Goal: Check status: Check status

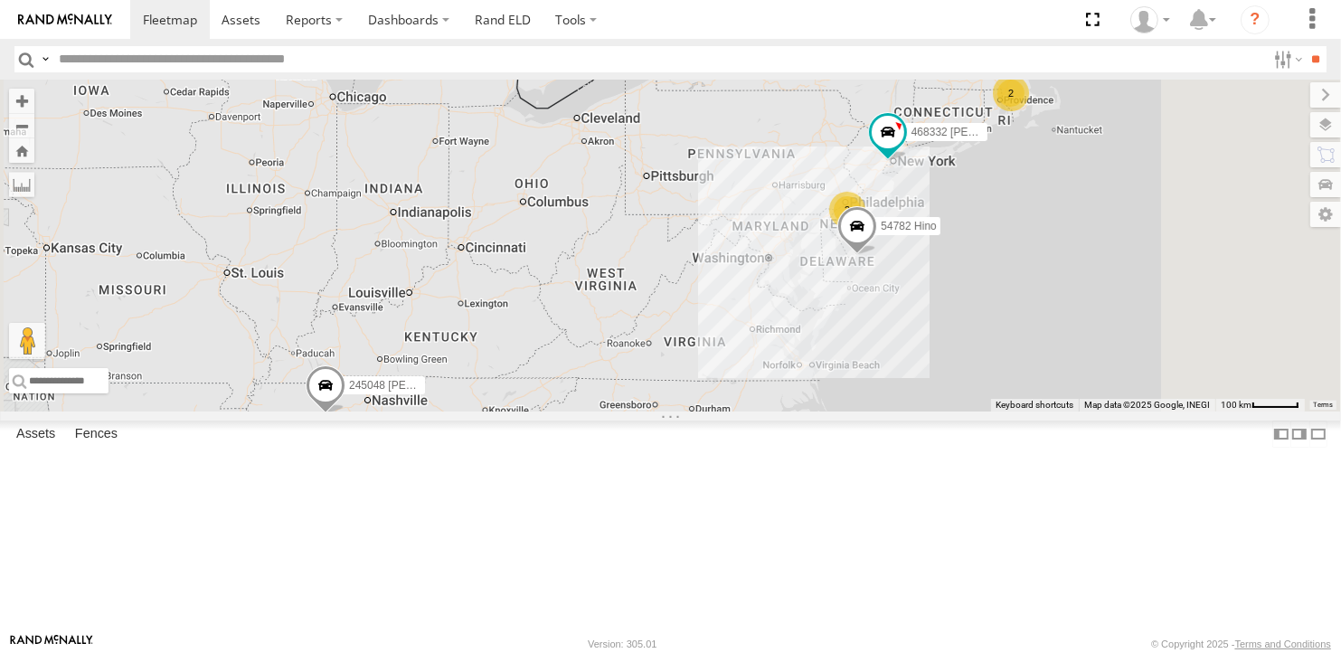
drag, startPoint x: 853, startPoint y: 327, endPoint x: 800, endPoint y: 361, distance: 63.0
click at [800, 361] on div "245048 [PERSON_NAME] 2 54782 Hino 2 468332 [PERSON_NAME]" at bounding box center [670, 246] width 1341 height 332
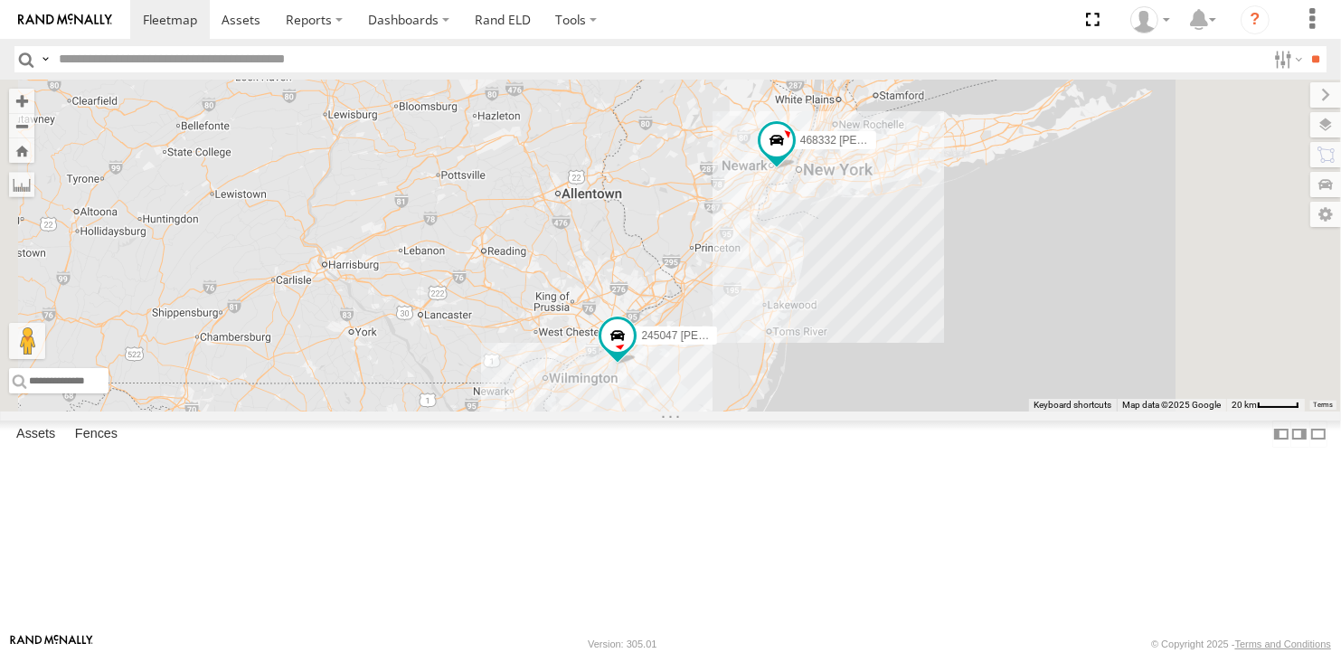
drag, startPoint x: 812, startPoint y: 490, endPoint x: 796, endPoint y: 306, distance: 184.2
click at [796, 306] on div "245048 [PERSON_NAME] 54782 Hino 468332 [PERSON_NAME] 245047 [PERSON_NAME]" at bounding box center [670, 246] width 1341 height 332
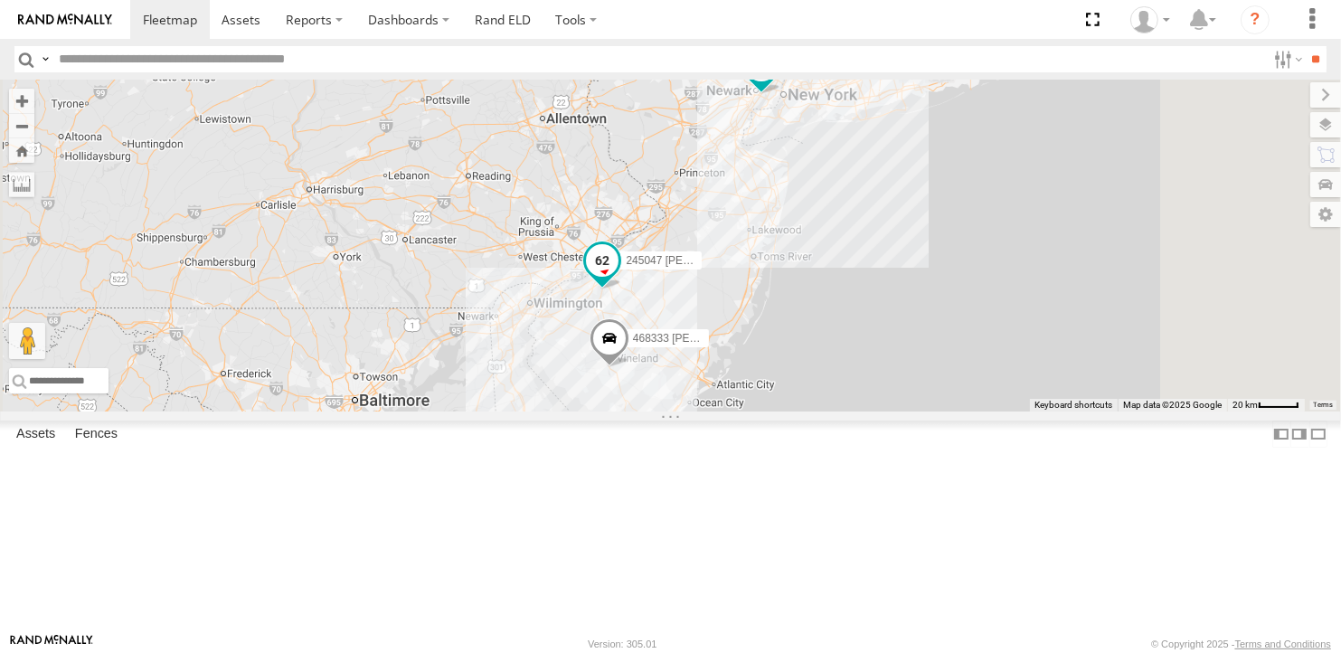
click at [618, 276] on span at bounding box center [602, 259] width 33 height 33
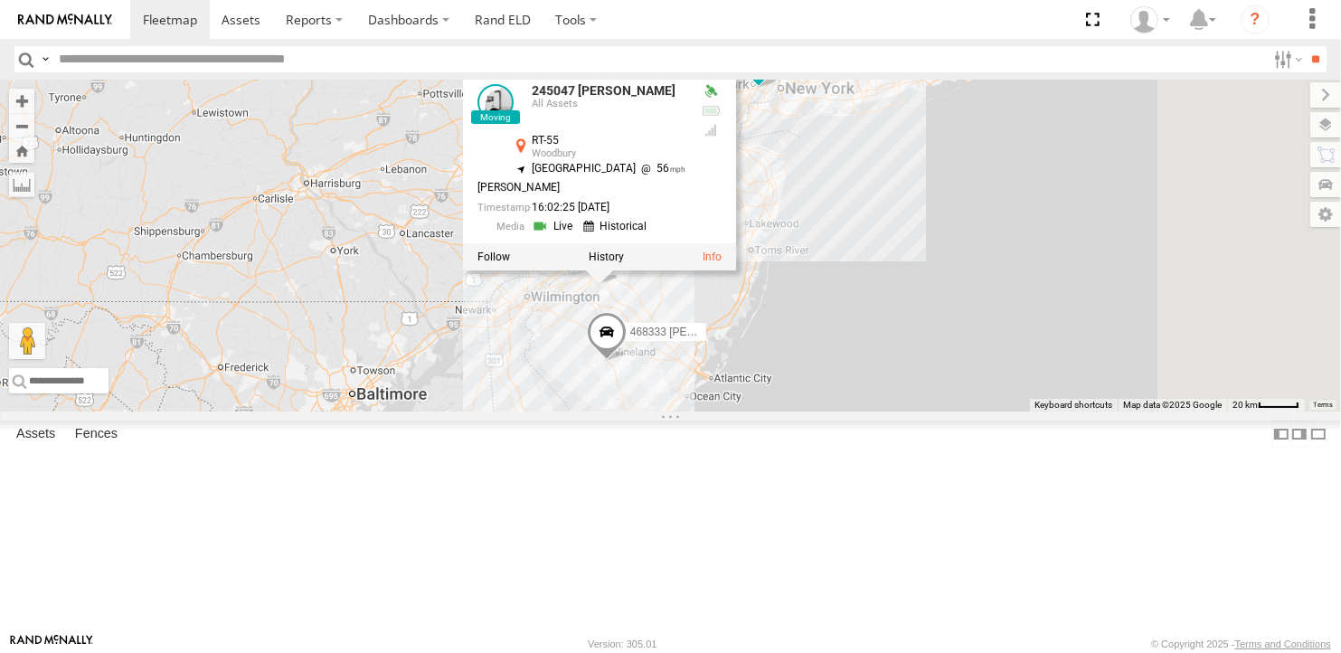
drag, startPoint x: 918, startPoint y: 430, endPoint x: 915, endPoint y: 421, distance: 9.7
click at [915, 411] on div "245048 [PERSON_NAME] 54782 Hino 468332 [PERSON_NAME] 245047 [PERSON_NAME] 46833…" at bounding box center [670, 246] width 1341 height 332
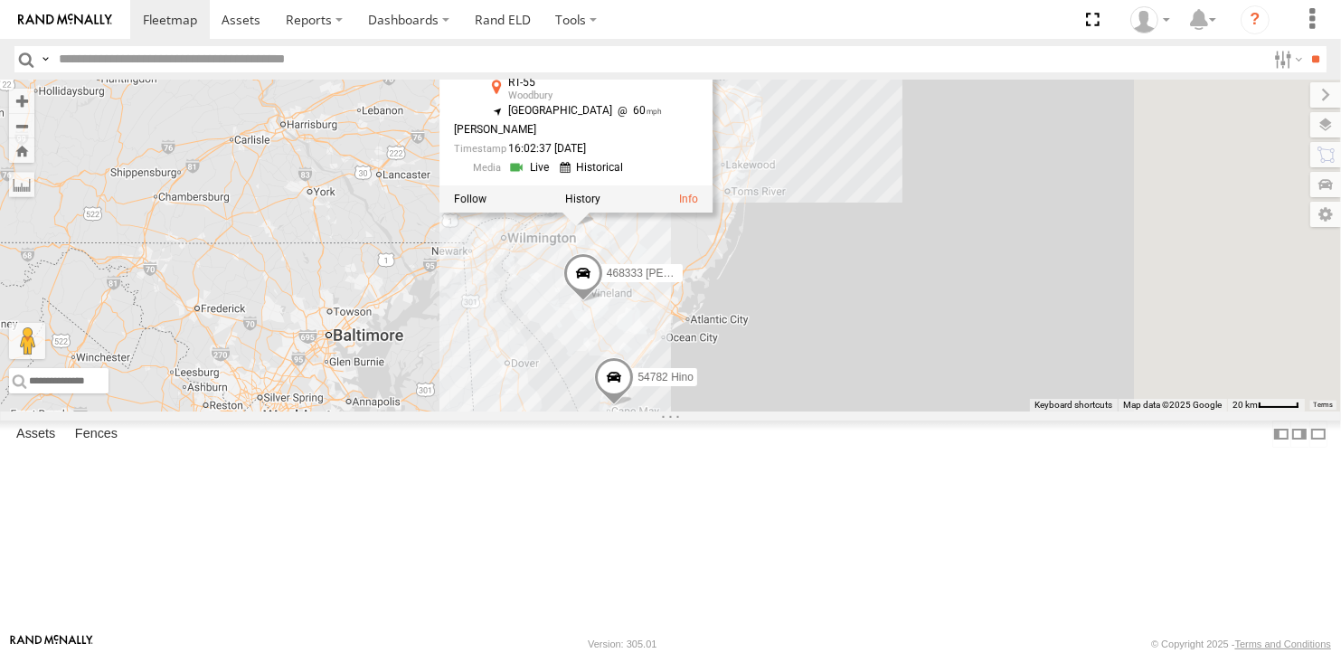
drag, startPoint x: 1041, startPoint y: 458, endPoint x: 1016, endPoint y: 397, distance: 66.1
click at [1016, 397] on div "245048 [PERSON_NAME] 54782 Hino 468332 [PERSON_NAME] 245047 [PERSON_NAME] 46833…" at bounding box center [670, 246] width 1341 height 332
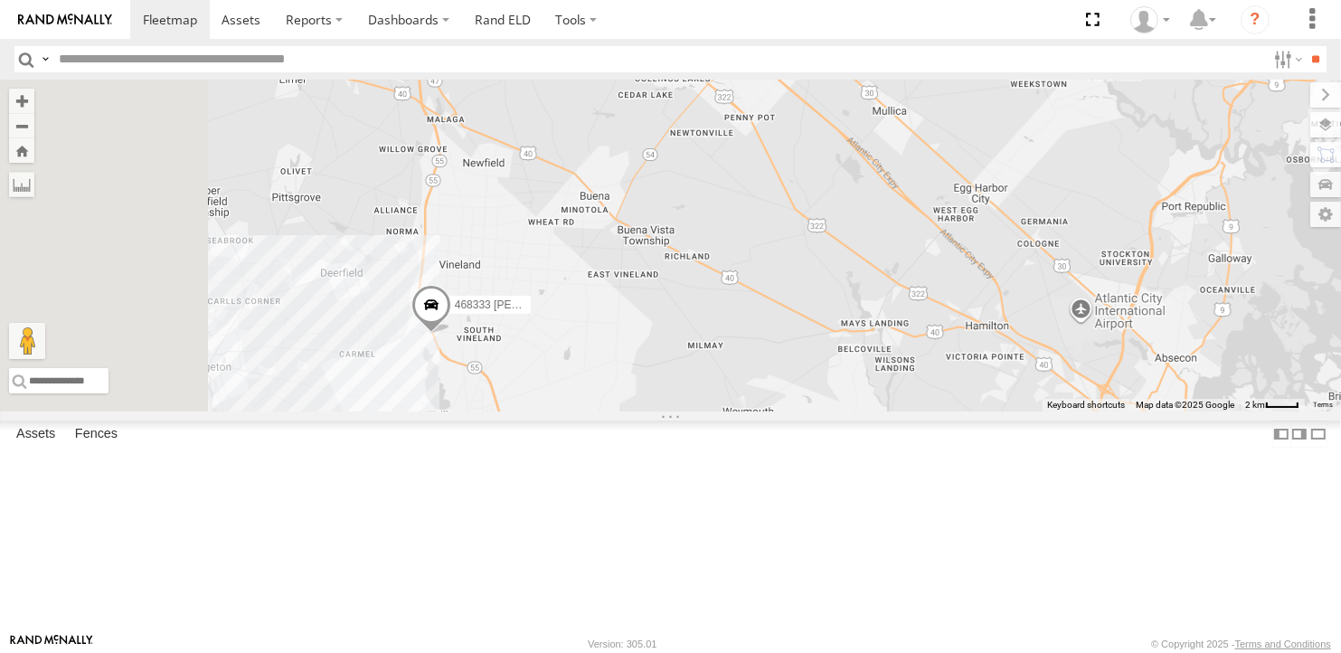
drag, startPoint x: 638, startPoint y: 499, endPoint x: 833, endPoint y: 453, distance: 200.6
click at [831, 411] on div "245048 [PERSON_NAME] 54782 Hino 468332 [PERSON_NAME] 245047 [PERSON_NAME] 46833…" at bounding box center [670, 246] width 1341 height 332
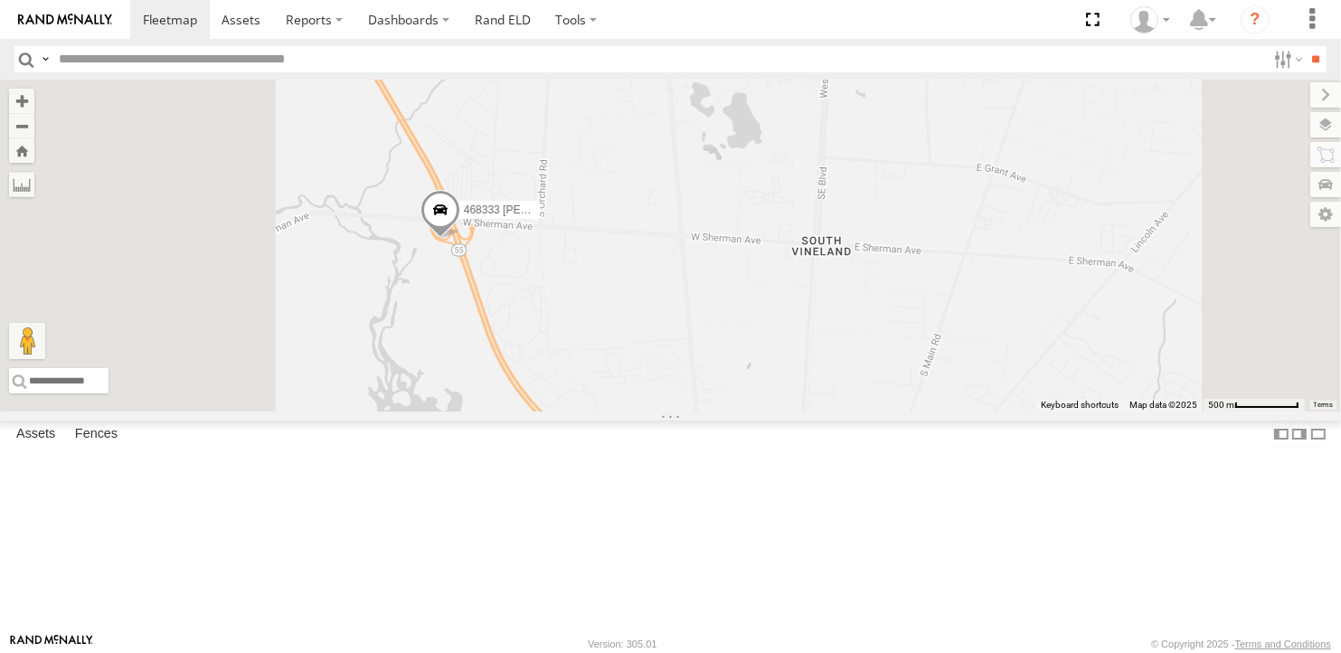
drag, startPoint x: 582, startPoint y: 336, endPoint x: 673, endPoint y: 404, distance: 113.0
click at [673, 404] on div "245048 [PERSON_NAME] 54782 Hino 468332 [PERSON_NAME] 245047 [PERSON_NAME] 46833…" at bounding box center [670, 246] width 1341 height 332
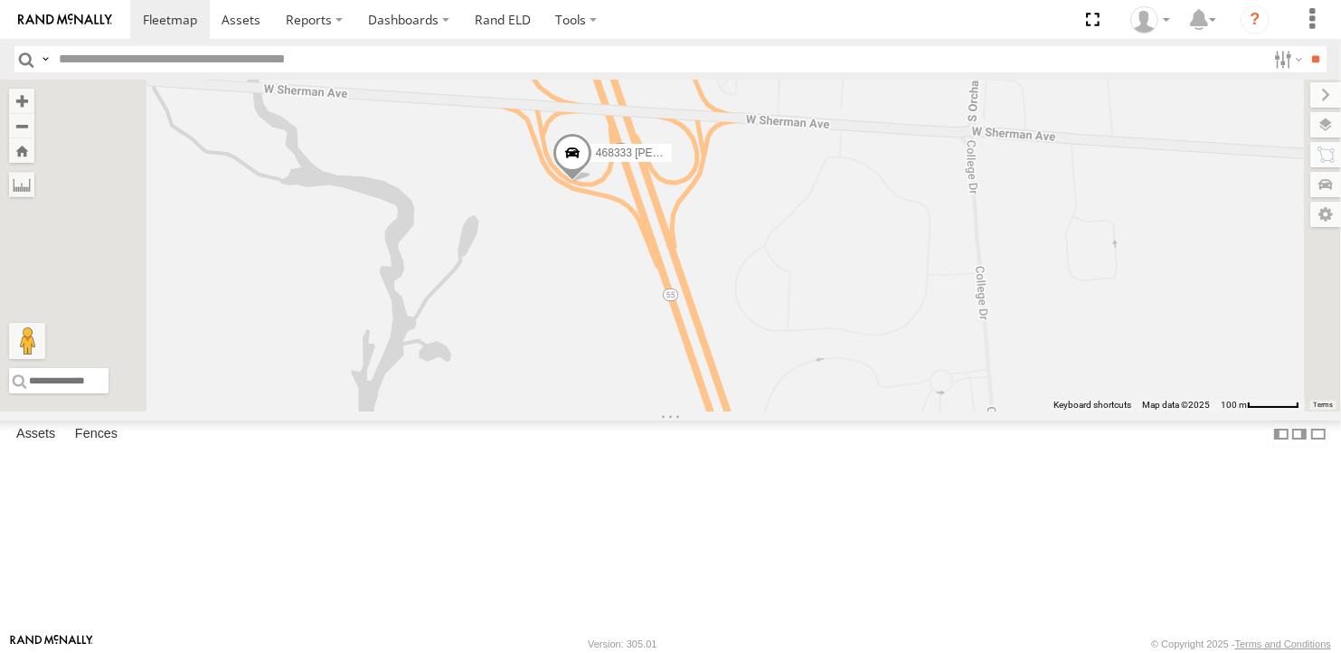
click at [591, 182] on span at bounding box center [571, 157] width 40 height 49
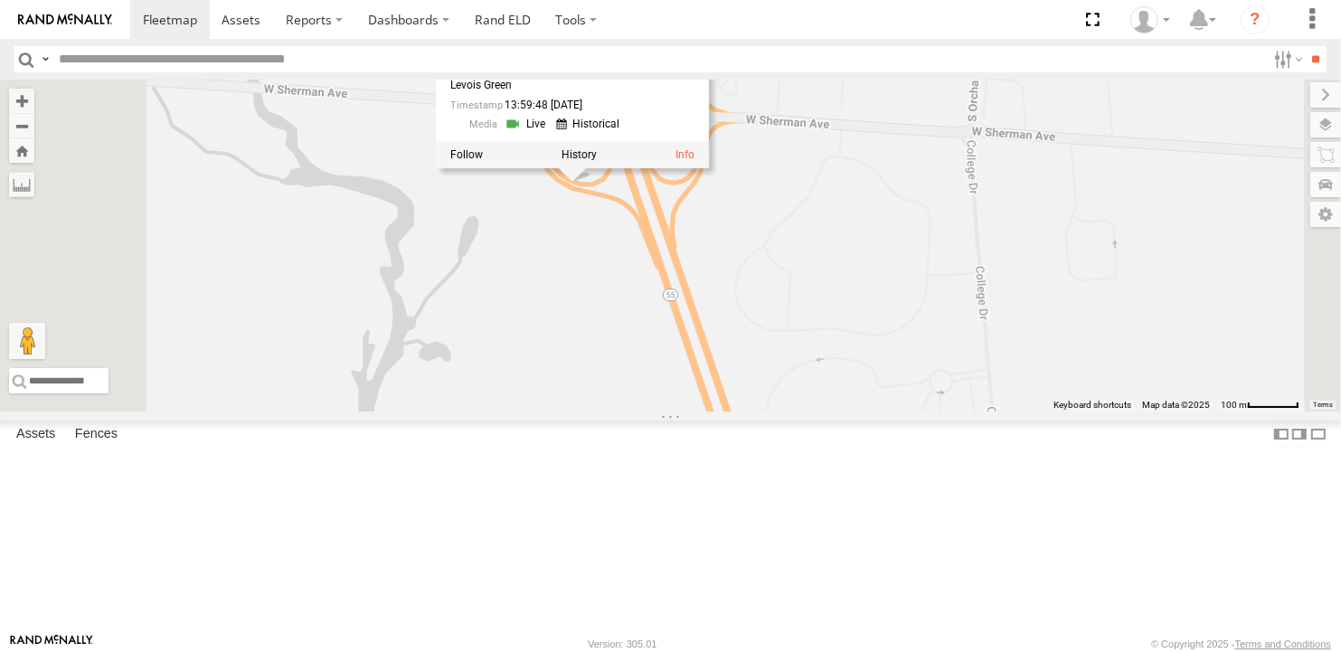
click at [799, 335] on div "245048 [PERSON_NAME] 54782 Hino 468332 [PERSON_NAME] 245047 [PERSON_NAME] 46833…" at bounding box center [670, 246] width 1341 height 332
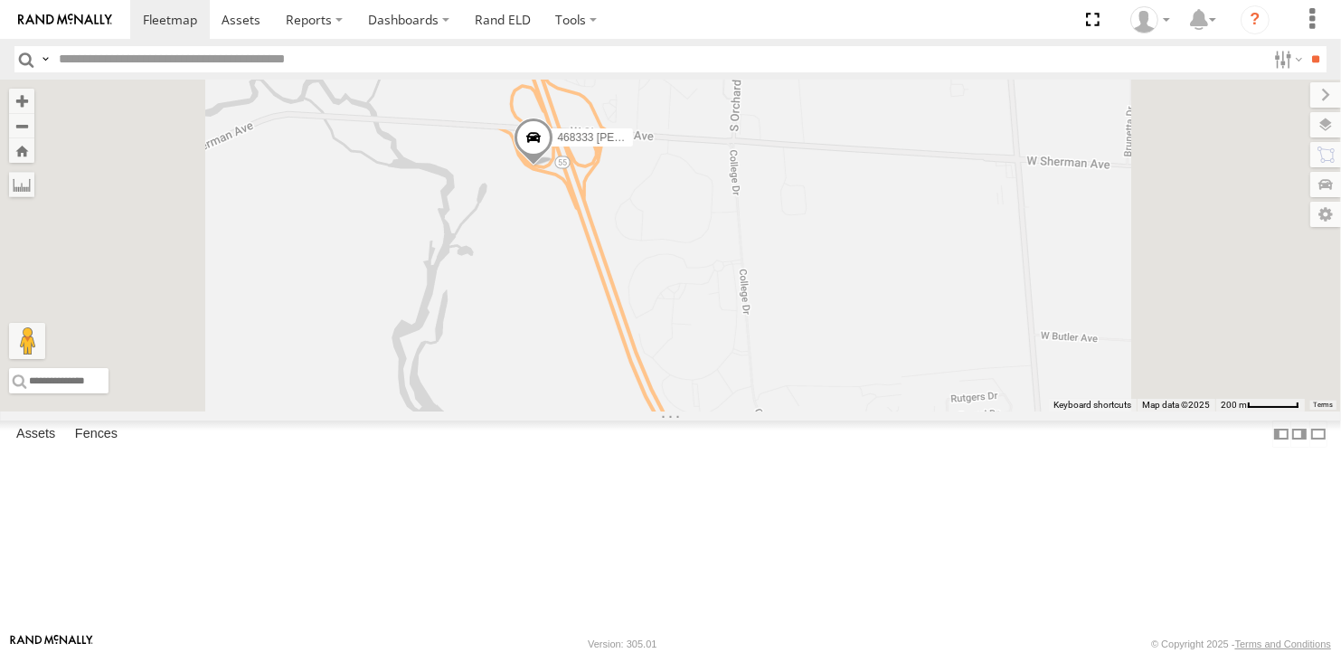
drag, startPoint x: 791, startPoint y: 285, endPoint x: 772, endPoint y: 386, distance: 103.0
click at [772, 386] on div "245048 [PERSON_NAME] 54782 Hino 468332 [PERSON_NAME] 245047 [PERSON_NAME] 46833…" at bounding box center [670, 246] width 1341 height 332
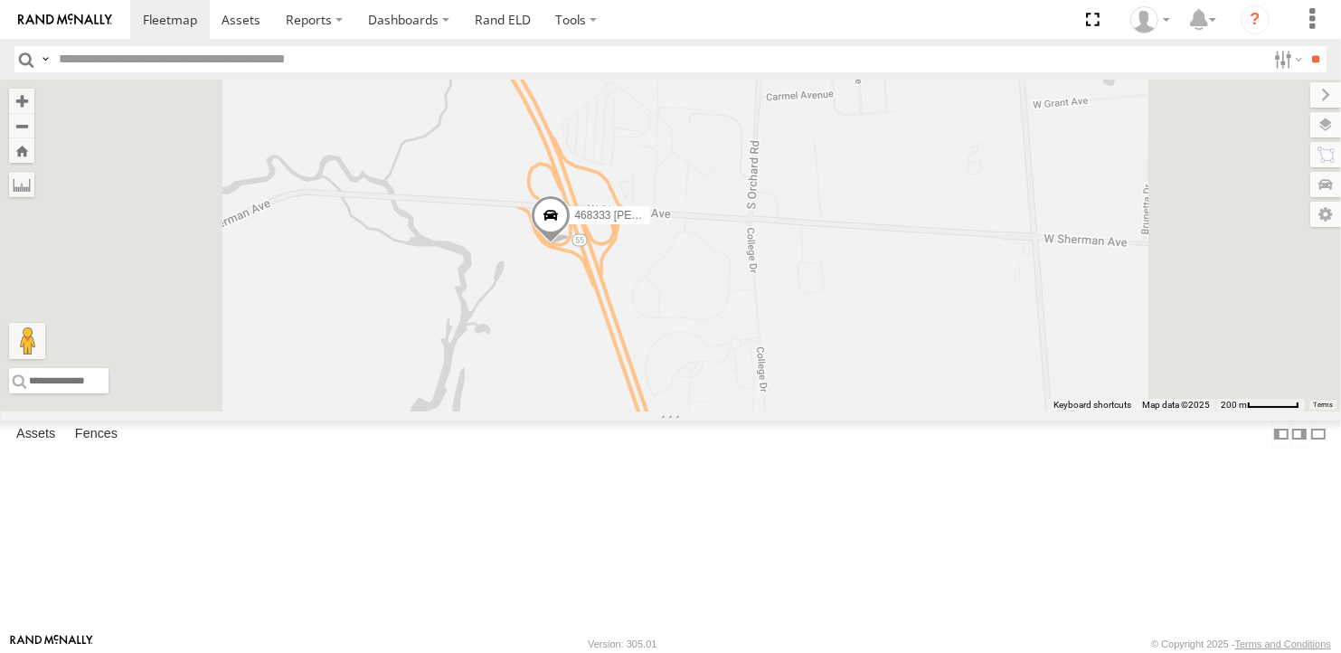
drag, startPoint x: 865, startPoint y: 326, endPoint x: 885, endPoint y: 390, distance: 66.3
click at [885, 390] on div "245048 [PERSON_NAME] 54782 Hino 468332 [PERSON_NAME] 245047 [PERSON_NAME] 46833…" at bounding box center [670, 246] width 1341 height 332
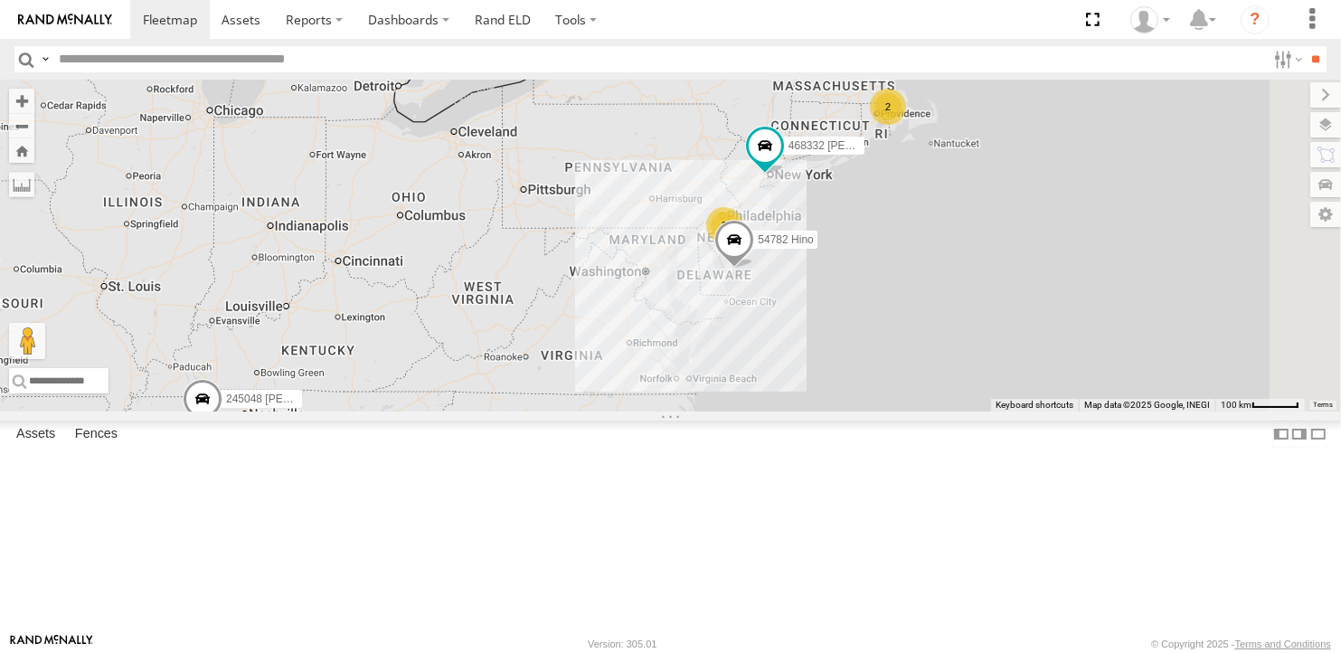
drag, startPoint x: 961, startPoint y: 349, endPoint x: 780, endPoint y: 366, distance: 181.6
click at [780, 366] on div "245048 [PERSON_NAME] 2 54782 Hino 2 468332 [PERSON_NAME]" at bounding box center [670, 246] width 1341 height 332
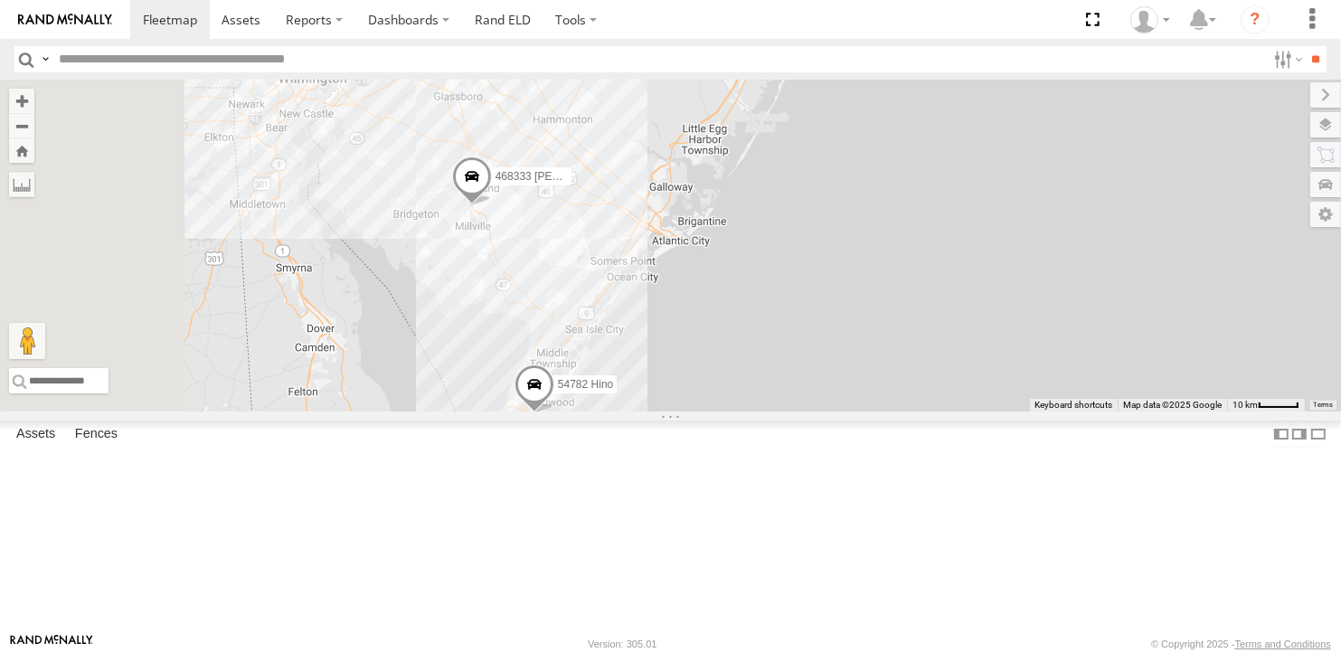
drag, startPoint x: 852, startPoint y: 405, endPoint x: 964, endPoint y: 455, distance: 122.6
click at [947, 411] on div "245048 Charles 54782 Hino 468332 Stanley 245047 Shawn 468333 Lee" at bounding box center [670, 246] width 1341 height 332
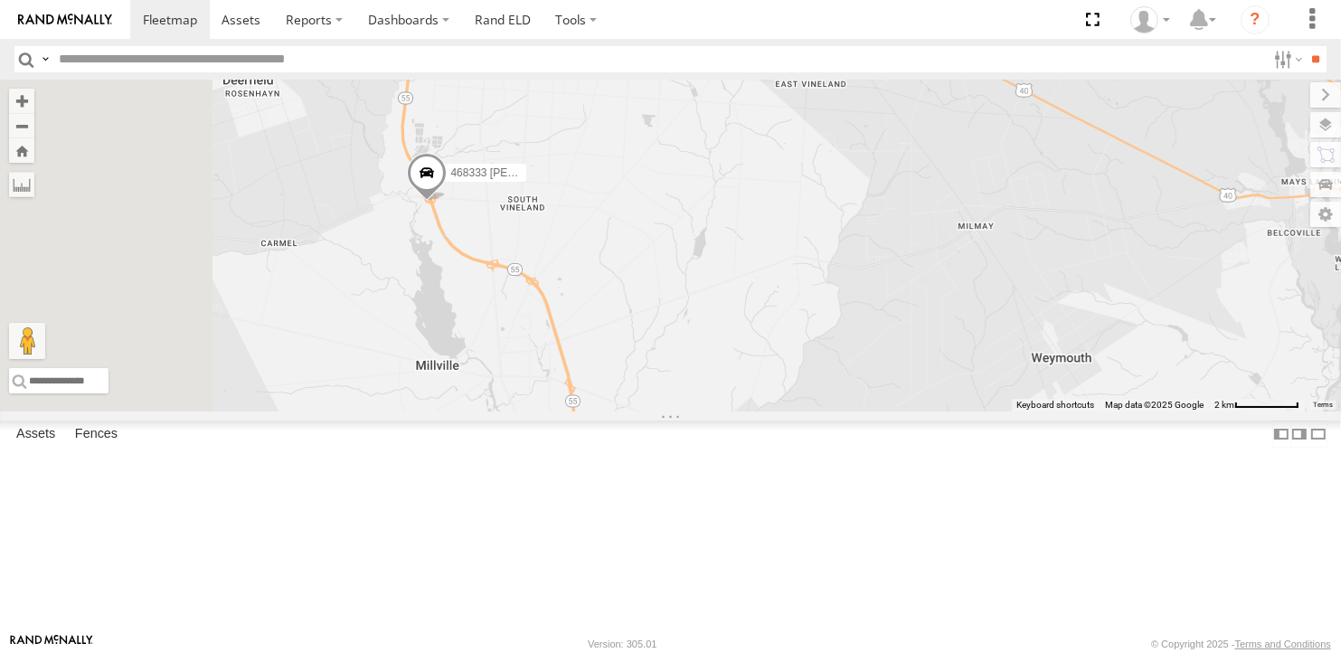
drag, startPoint x: 835, startPoint y: 436, endPoint x: 909, endPoint y: 505, distance: 101.7
click at [909, 411] on div "245048 Charles 54782 Hino 468332 Stanley 245047 Shawn 468333 Lee" at bounding box center [670, 246] width 1341 height 332
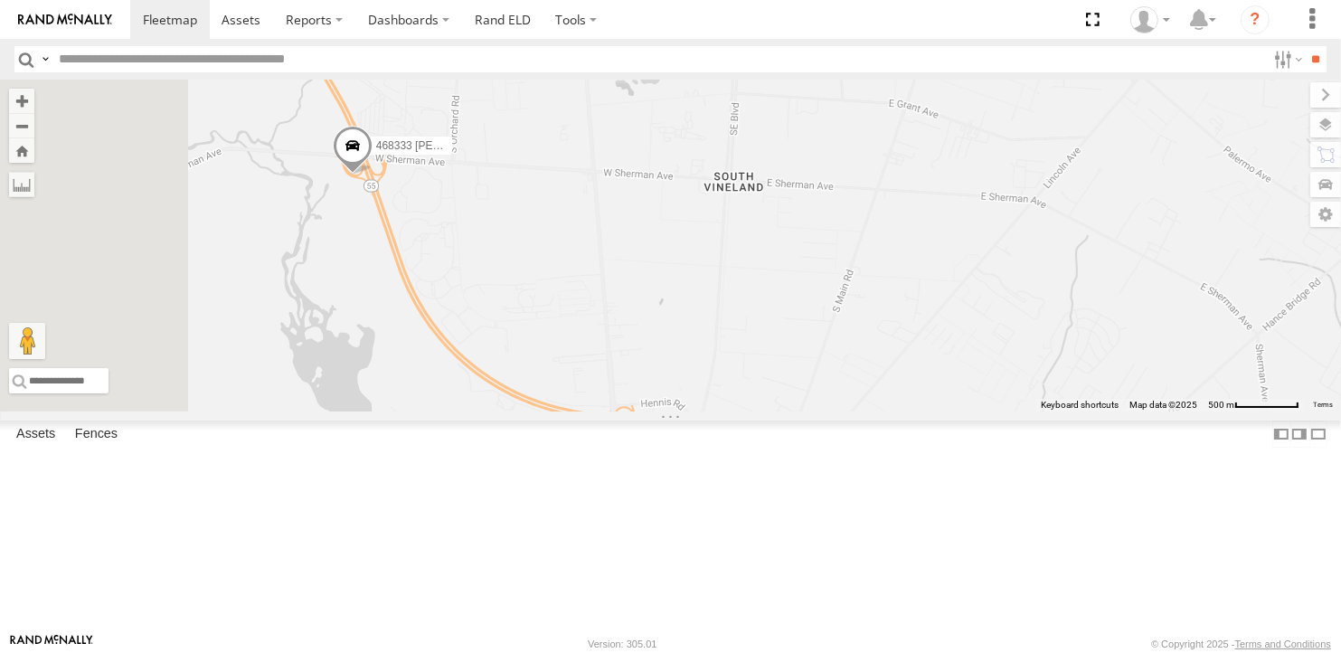
drag, startPoint x: 677, startPoint y: 372, endPoint x: 808, endPoint y: 435, distance: 145.6
click at [803, 411] on div "245048 Charles 54782 Hino 468332 Stanley 245047 Shawn 468333 Lee" at bounding box center [670, 246] width 1341 height 332
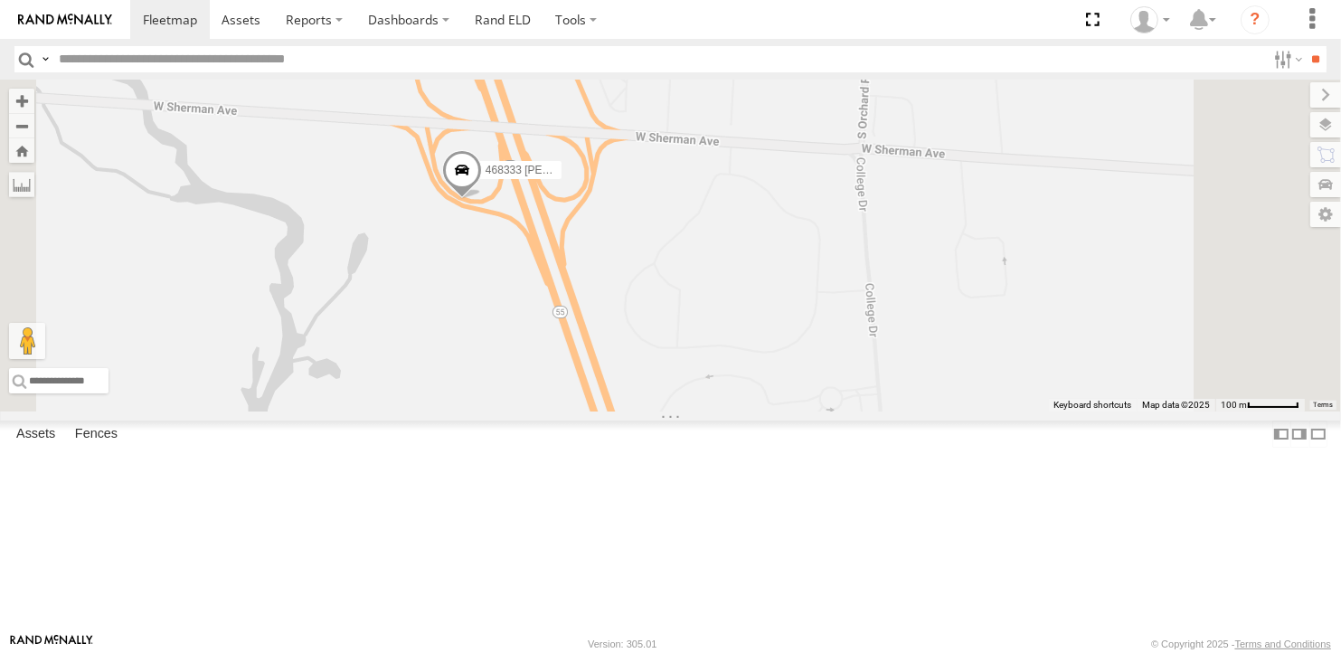
drag, startPoint x: 687, startPoint y: 284, endPoint x: 722, endPoint y: 419, distance: 139.2
click at [722, 411] on div "245048 Charles 54782 Hino 468332 Stanley 245047 Shawn 468333 Lee" at bounding box center [670, 246] width 1341 height 332
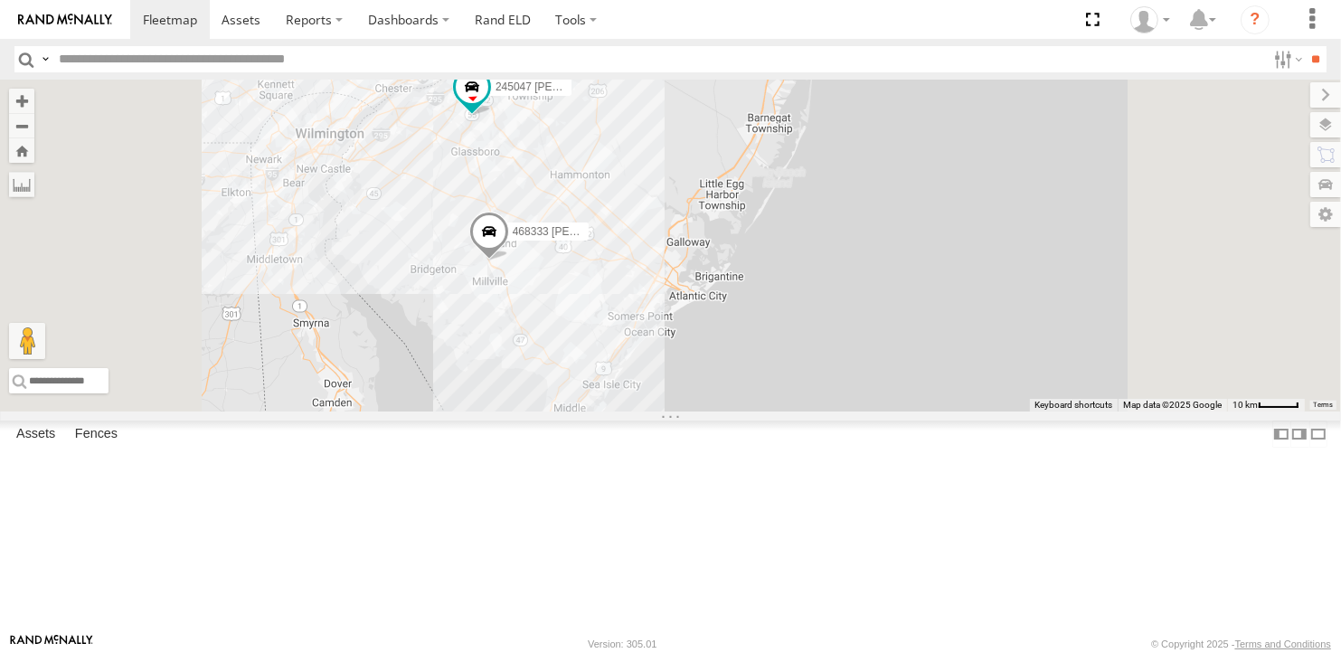
drag, startPoint x: 796, startPoint y: 451, endPoint x: 790, endPoint y: 400, distance: 51.0
click at [790, 400] on div "245048 Charles 54782 Hino 468332 Stanley 245047 Shawn 468333 Lee" at bounding box center [670, 246] width 1341 height 332
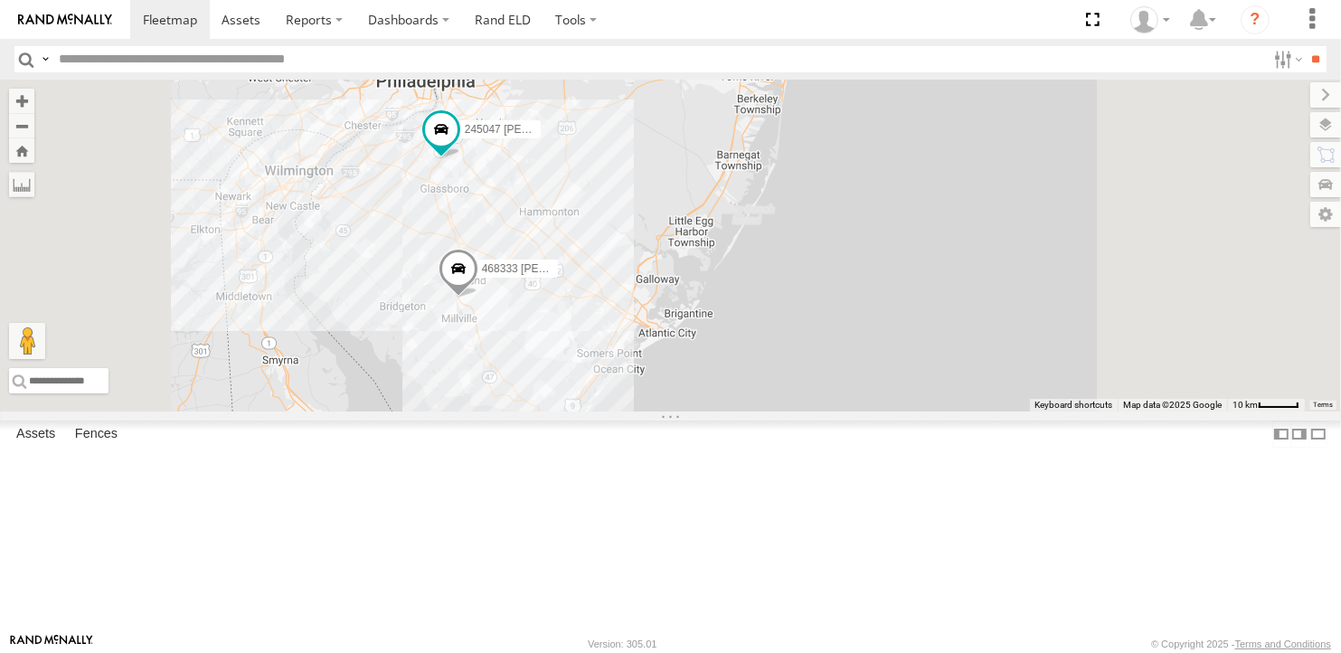
drag, startPoint x: 888, startPoint y: 295, endPoint x: 767, endPoint y: 502, distance: 239.9
click at [767, 411] on div "245048 Charles 54782 Hino 468332 Stanley 245047 Shawn 468333 Lee" at bounding box center [670, 246] width 1341 height 332
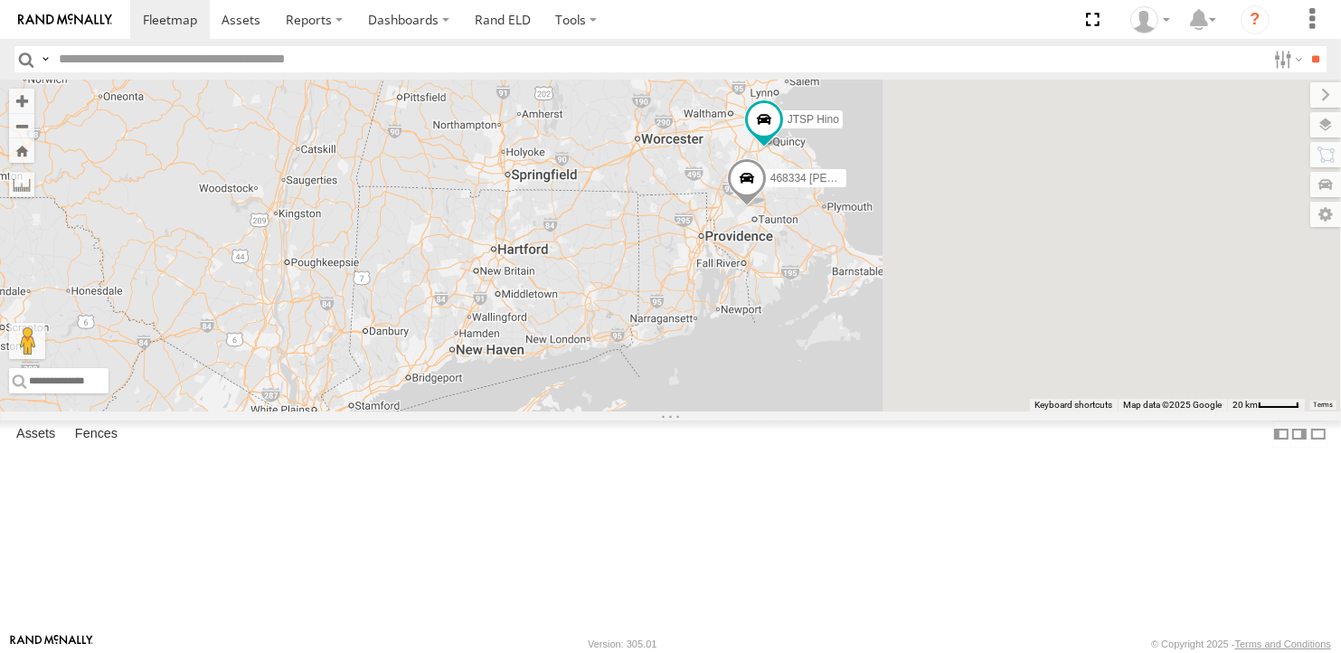
drag, startPoint x: 966, startPoint y: 372, endPoint x: 664, endPoint y: 568, distance: 360.3
click at [664, 411] on div "245048 [PERSON_NAME] 54782 Hino 468332 [PERSON_NAME] 245047 [PERSON_NAME] 46833…" at bounding box center [670, 246] width 1341 height 332
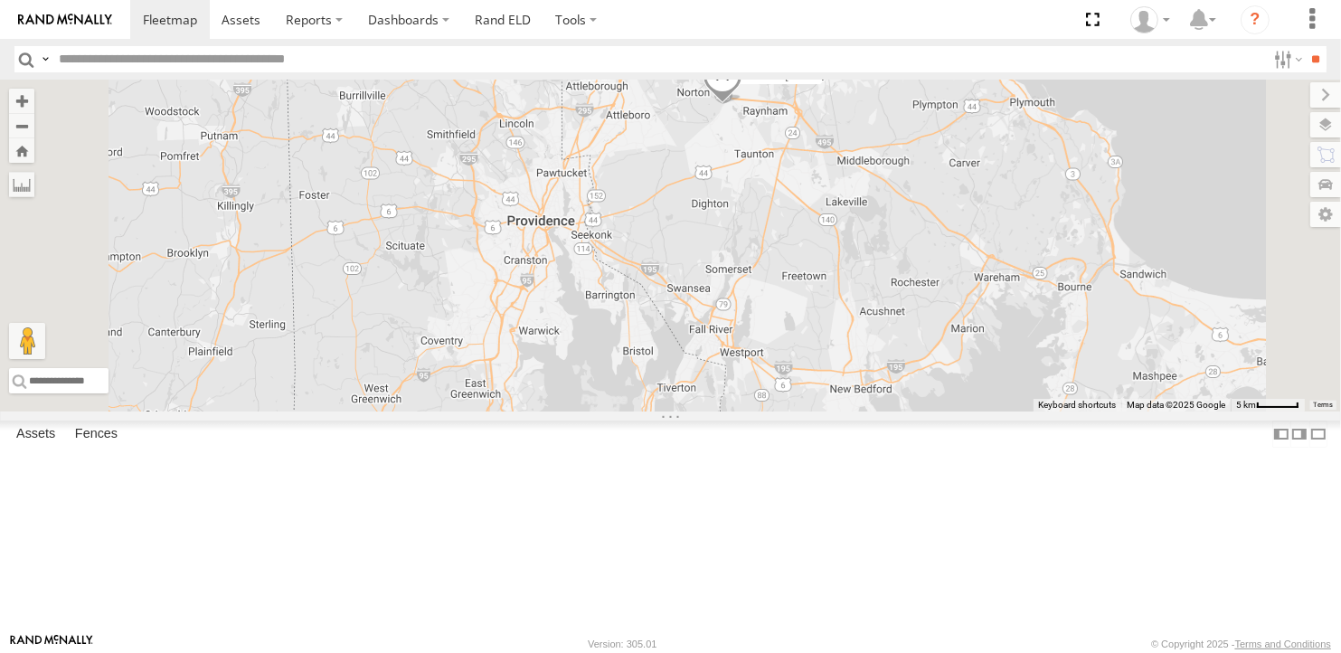
drag, startPoint x: 926, startPoint y: 342, endPoint x: 860, endPoint y: 452, distance: 128.5
click at [860, 411] on div "245048 [PERSON_NAME] 54782 Hino 468332 [PERSON_NAME] 245047 [PERSON_NAME] 46833…" at bounding box center [670, 246] width 1341 height 332
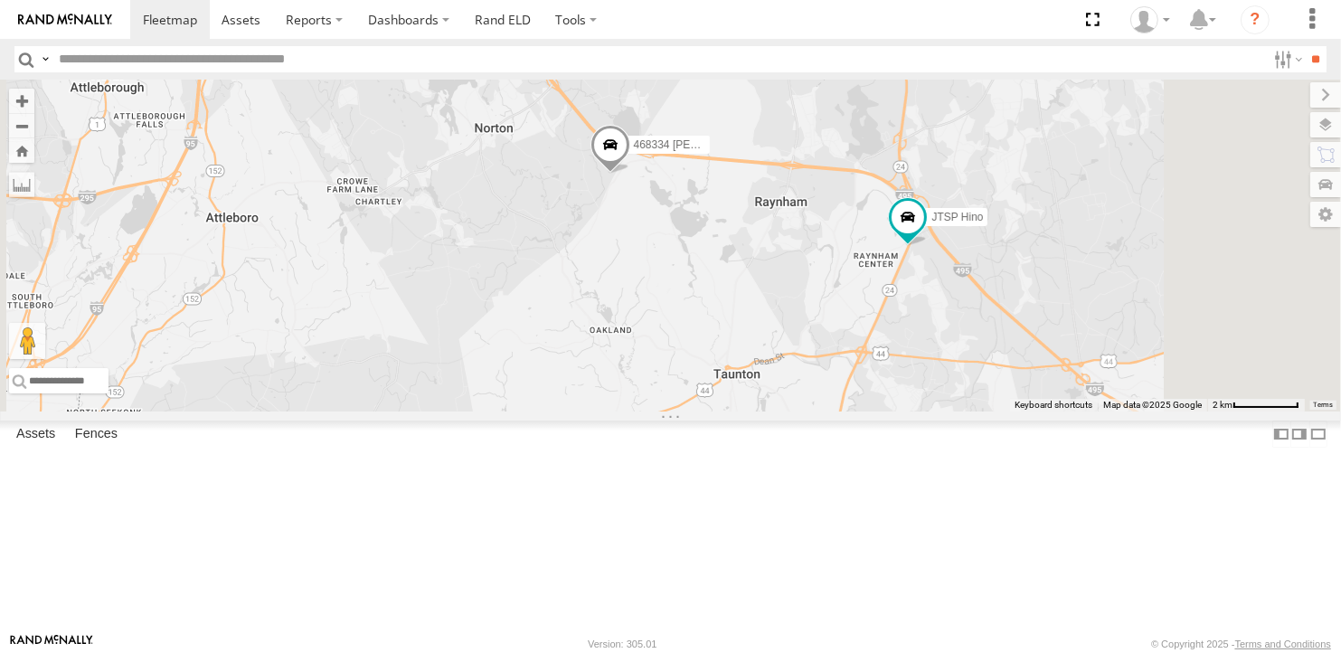
click at [1316, 306] on div "468334 Shelina JTSP Hino" at bounding box center [670, 246] width 1341 height 332
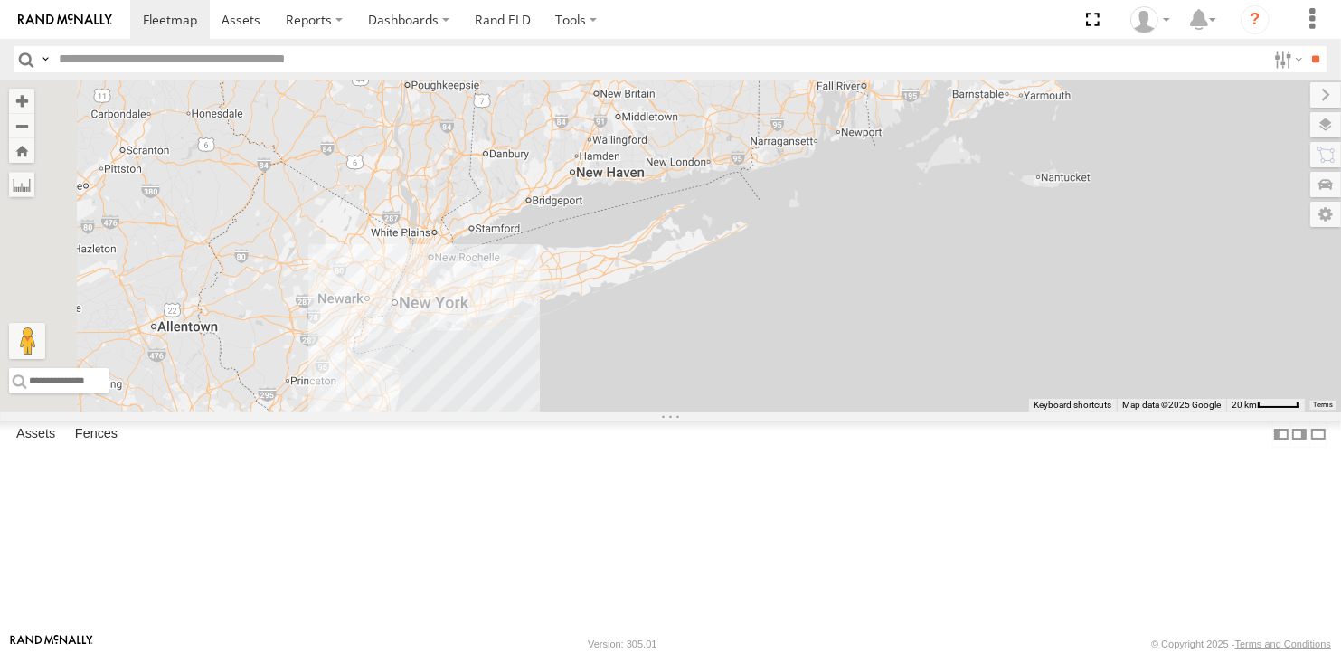
drag, startPoint x: 694, startPoint y: 435, endPoint x: 947, endPoint y: 216, distance: 334.6
click at [947, 216] on div "2" at bounding box center [670, 246] width 1341 height 332
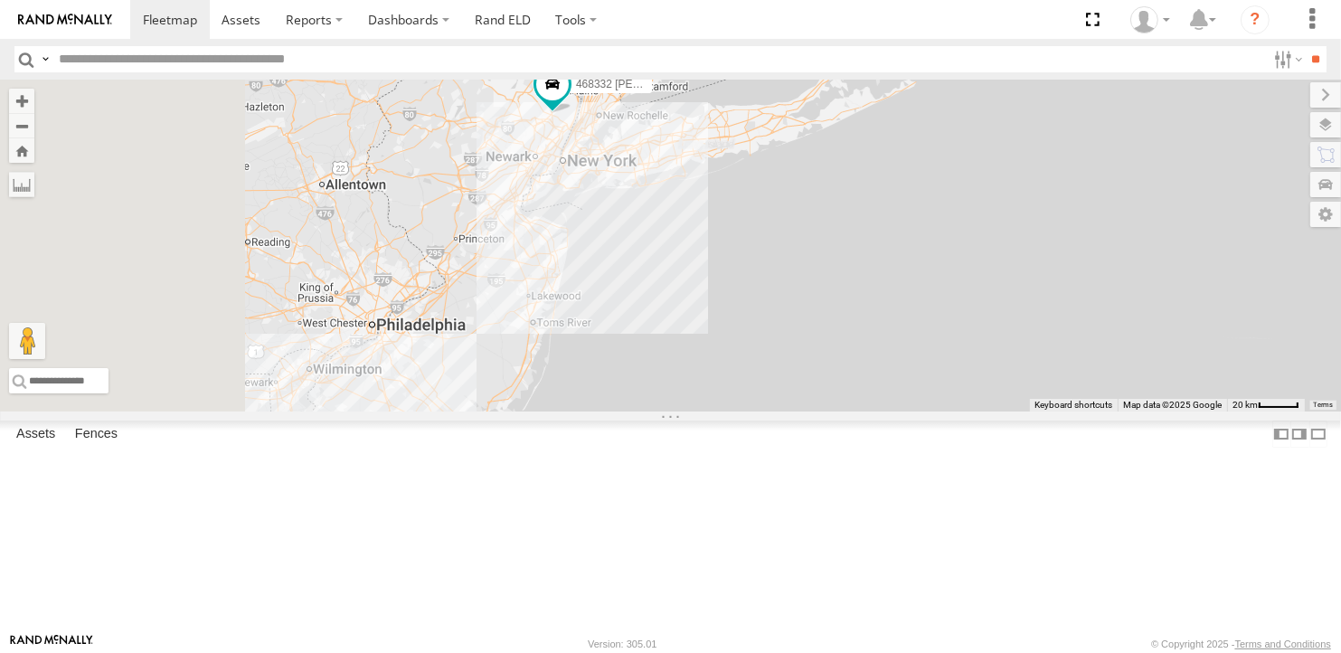
drag, startPoint x: 651, startPoint y: 441, endPoint x: 832, endPoint y: 309, distance: 223.8
click at [832, 309] on div "2 2 468332 Stanley" at bounding box center [670, 246] width 1341 height 332
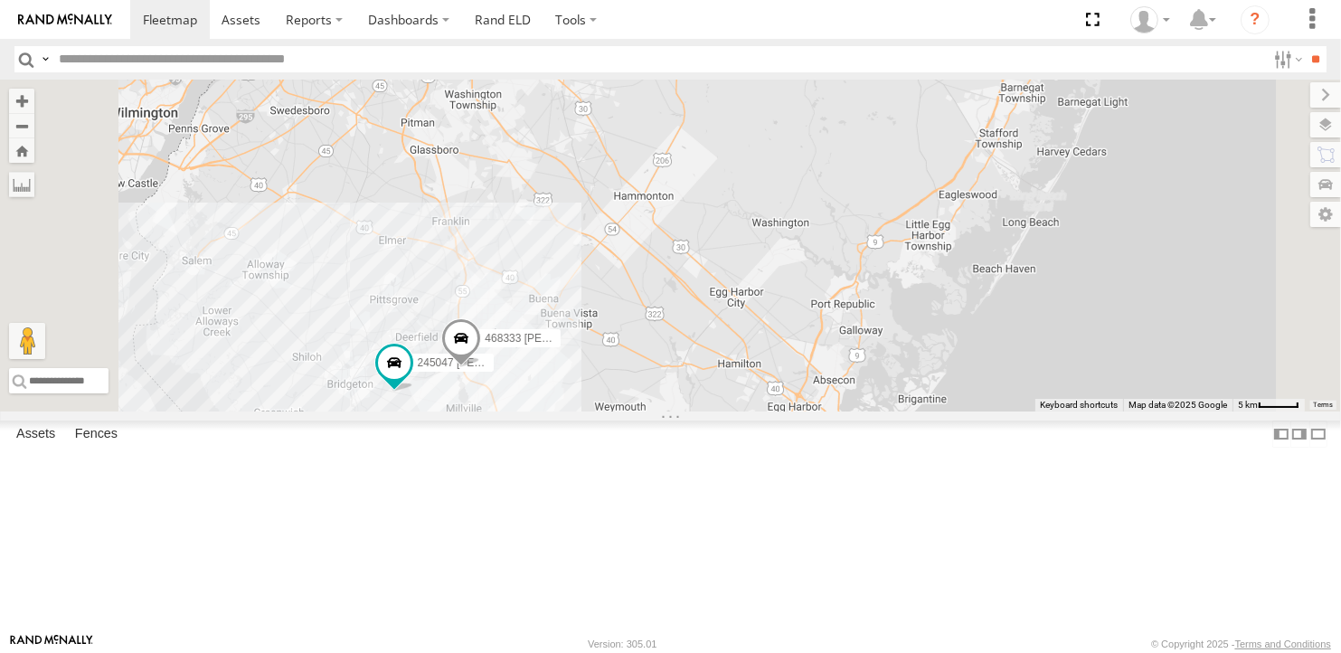
drag, startPoint x: 669, startPoint y: 526, endPoint x: 743, endPoint y: 490, distance: 82.5
click at [743, 411] on div "468332 Stanley 54782 Hino 245047 Shawn 468333 Lee" at bounding box center [670, 246] width 1341 height 332
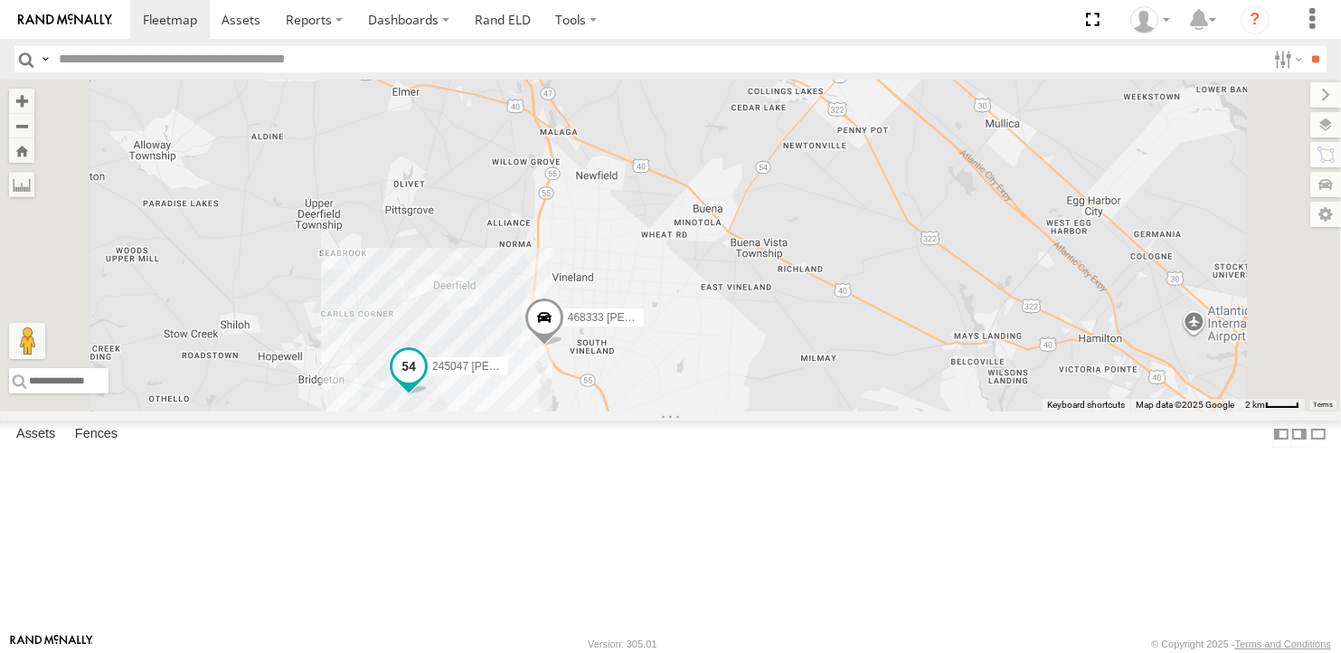
click at [425, 382] on span at bounding box center [408, 366] width 33 height 33
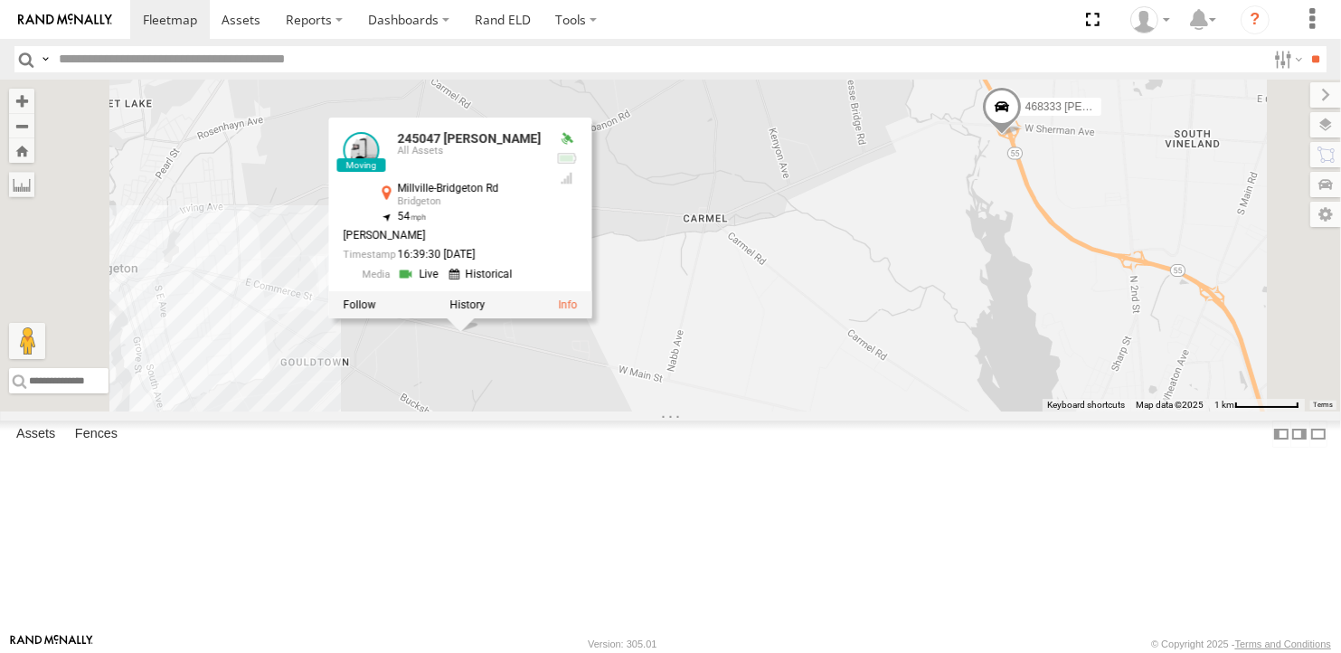
drag, startPoint x: 804, startPoint y: 540, endPoint x: 872, endPoint y: 345, distance: 206.1
click at [872, 345] on div "468332 Stanley 54782 Hino 245047 Shawn 468333 Lee 245047 Shawn All Assets Millv…" at bounding box center [670, 246] width 1341 height 332
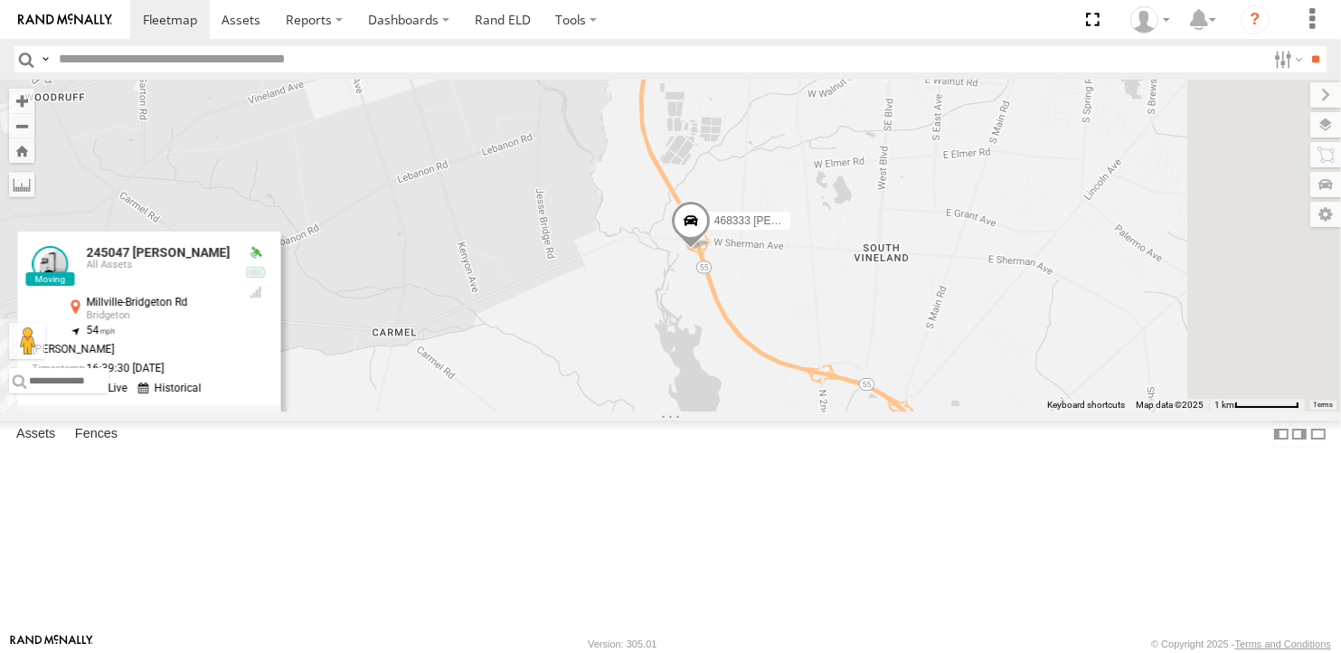
drag, startPoint x: 1032, startPoint y: 360, endPoint x: 700, endPoint y: 513, distance: 366.1
click at [700, 411] on div "468332 Stanley 54782 Hino 245047 Shawn 468333 Lee 245047 Shawn All Assets Millv…" at bounding box center [670, 246] width 1341 height 332
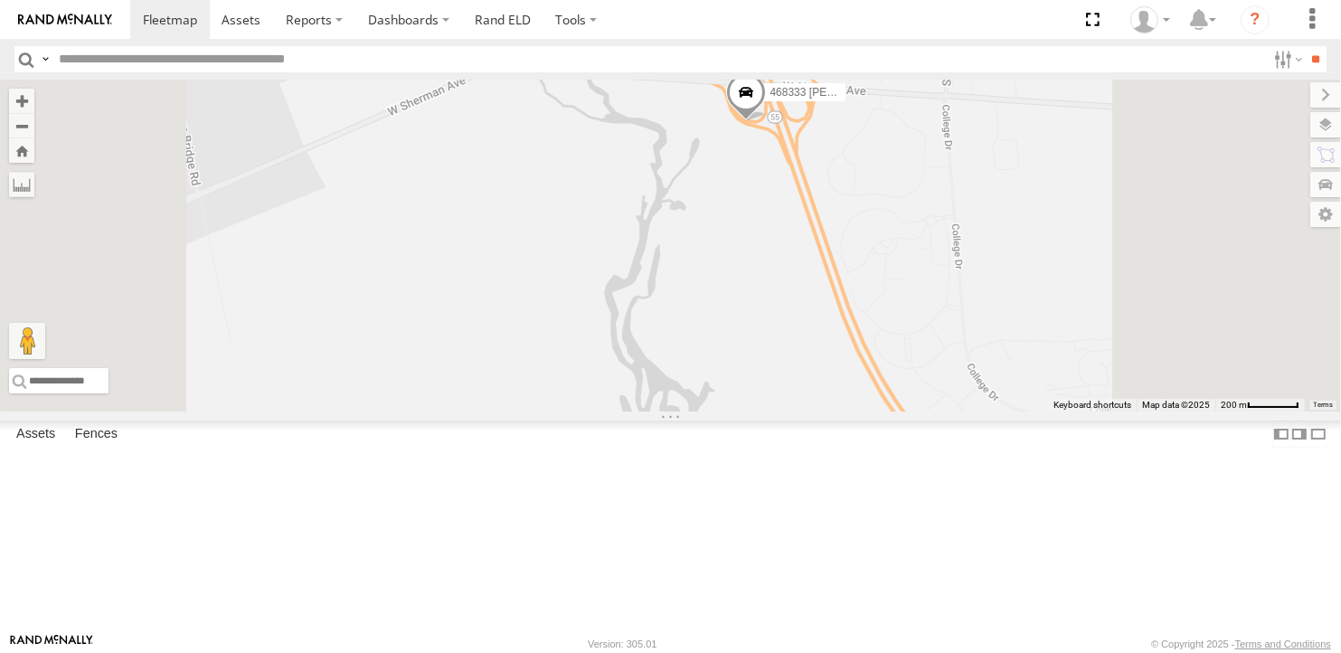
drag, startPoint x: 968, startPoint y: 284, endPoint x: 867, endPoint y: 426, distance: 174.3
click at [867, 411] on div "468332 Stanley 54782 Hino 245047 Shawn 468333 Lee 245047 Shawn All Assets Millv…" at bounding box center [670, 246] width 1341 height 332
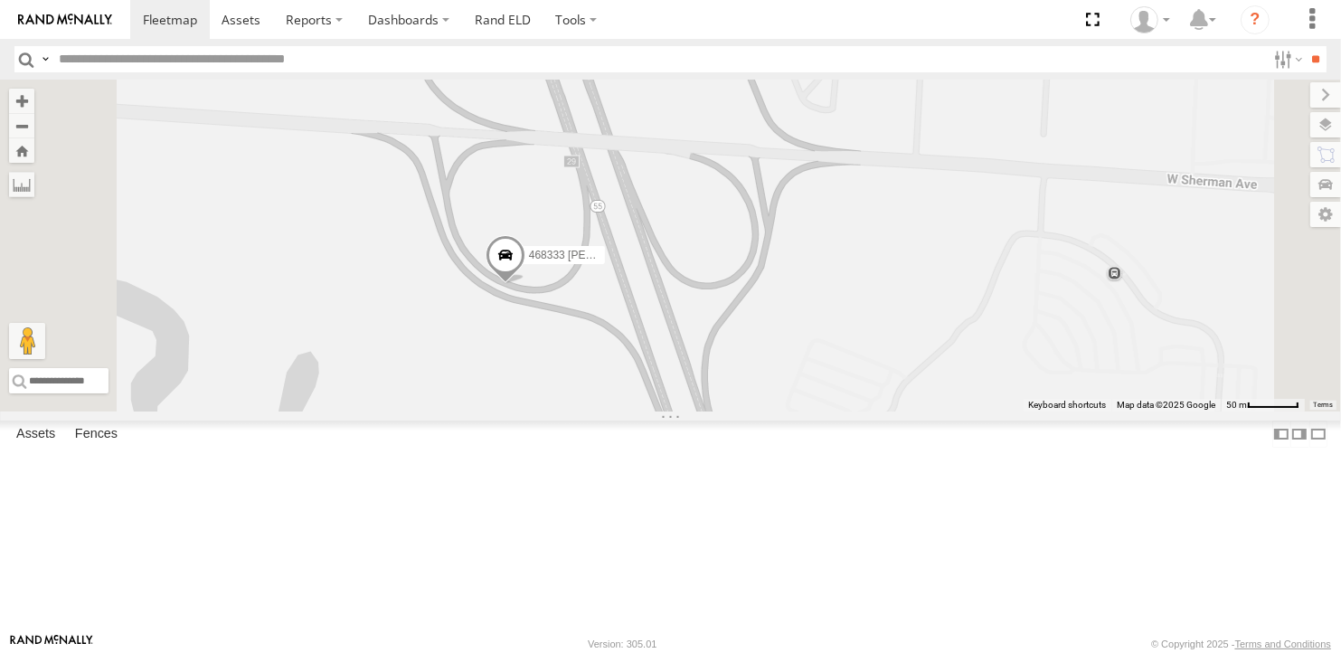
click at [524, 284] on span at bounding box center [505, 259] width 40 height 49
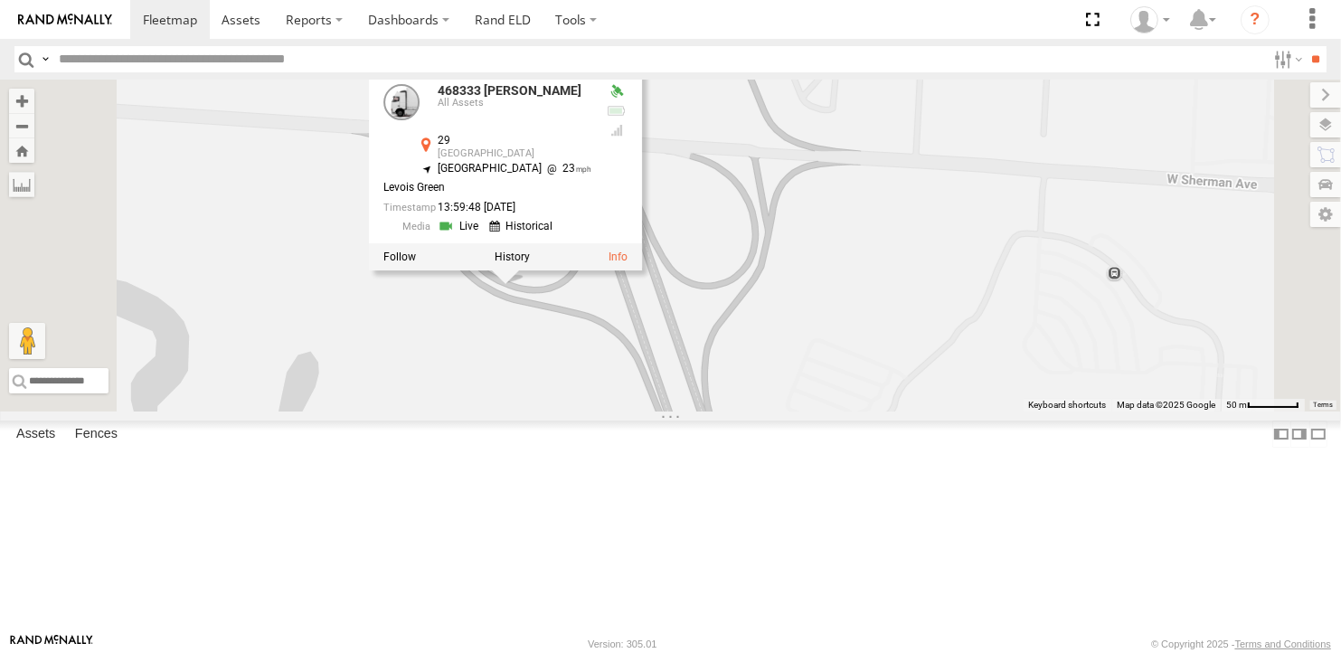
click at [702, 411] on div "468332 Stanley 54782 Hino 245047 Shawn 468333 Lee 468333 Lee All Assets 29 Mill…" at bounding box center [670, 246] width 1341 height 332
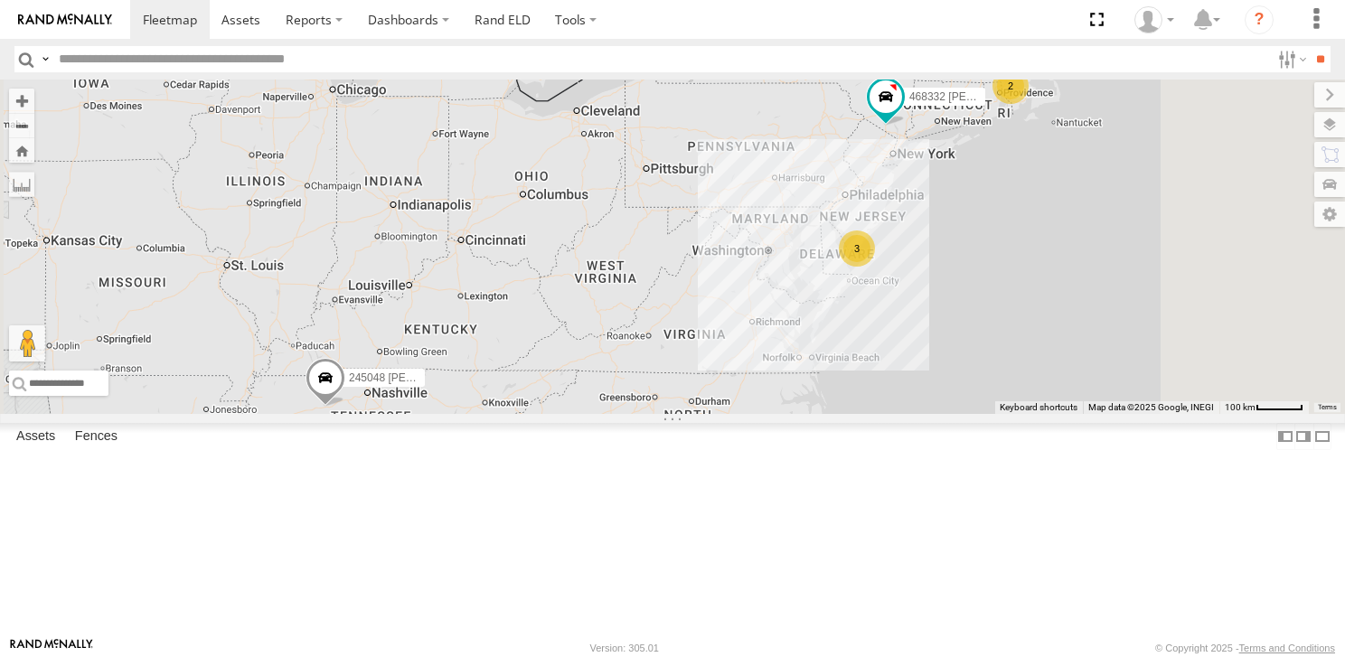
drag, startPoint x: 1022, startPoint y: 452, endPoint x: 879, endPoint y: 476, distance: 144.9
click at [879, 414] on div "245048 Charles 2 3 468332 Stanley" at bounding box center [672, 247] width 1345 height 334
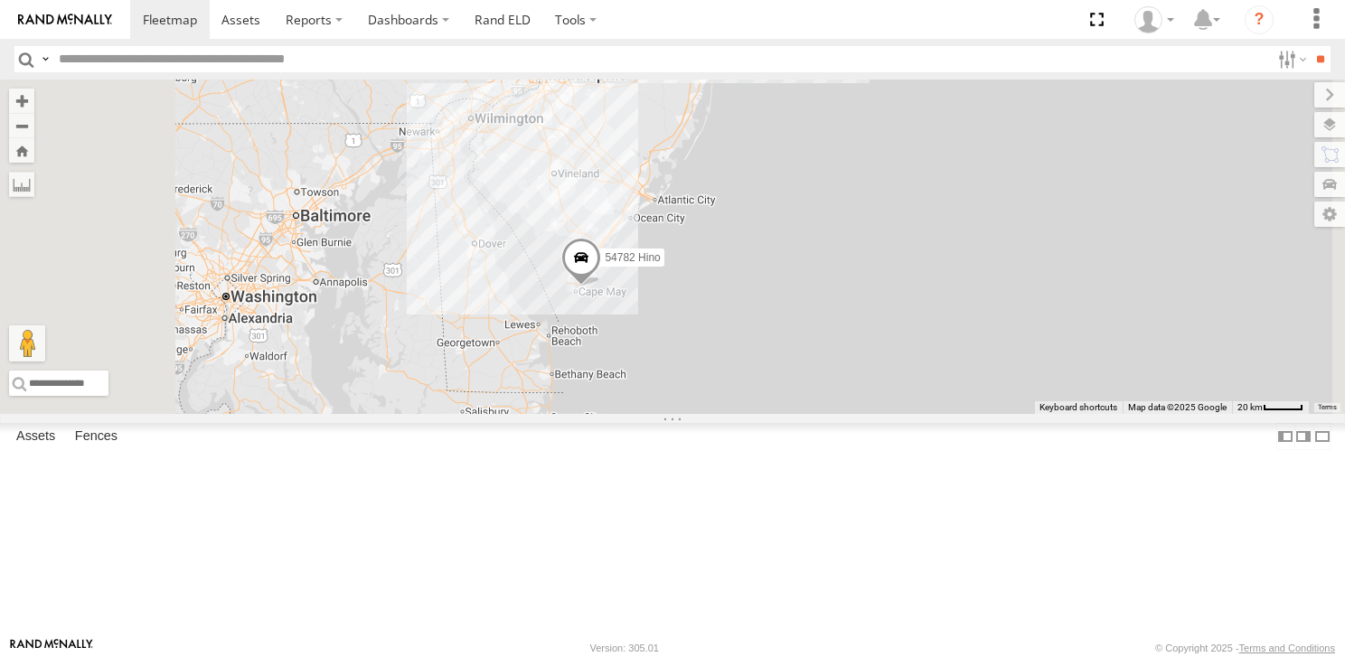
drag, startPoint x: 749, startPoint y: 295, endPoint x: 809, endPoint y: 550, distance: 261.8
click at [809, 414] on div "245048 Charles 468332 Stanley 54782 Hino" at bounding box center [672, 247] width 1345 height 334
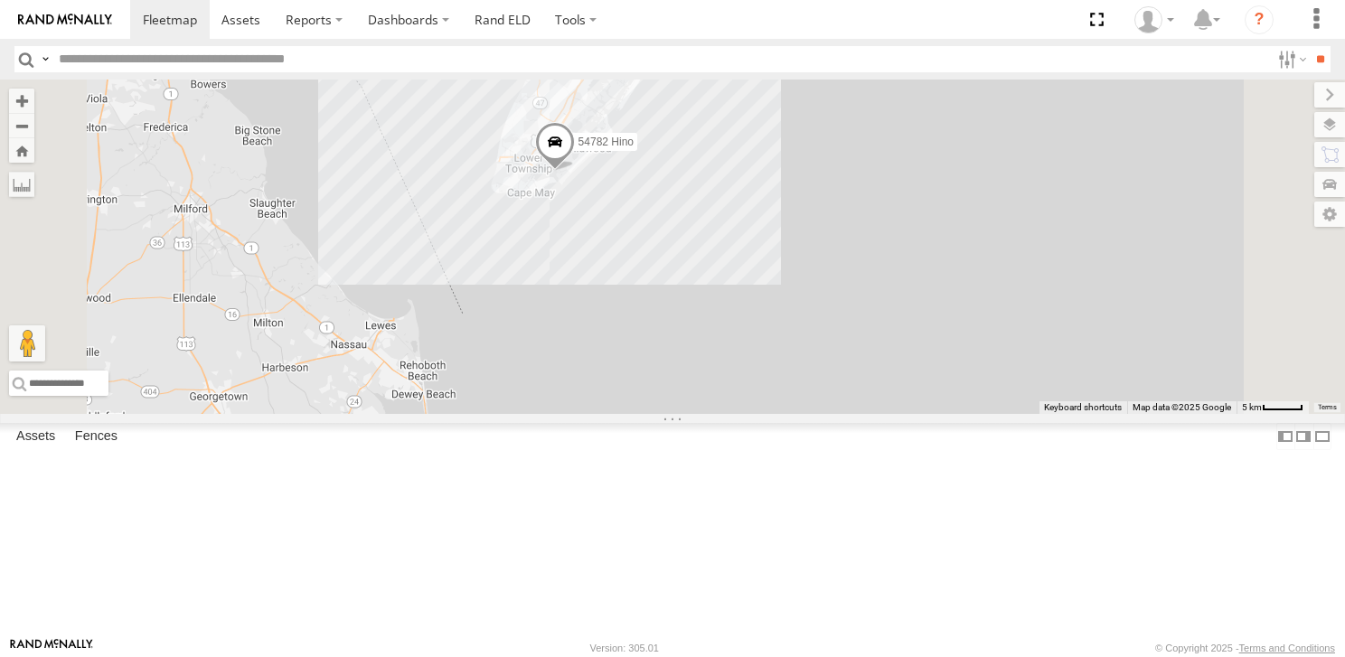
drag, startPoint x: 759, startPoint y: 326, endPoint x: 770, endPoint y: 502, distance: 175.7
click at [770, 414] on div "245048 Charles 468332 Stanley 54782 Hino" at bounding box center [672, 247] width 1345 height 334
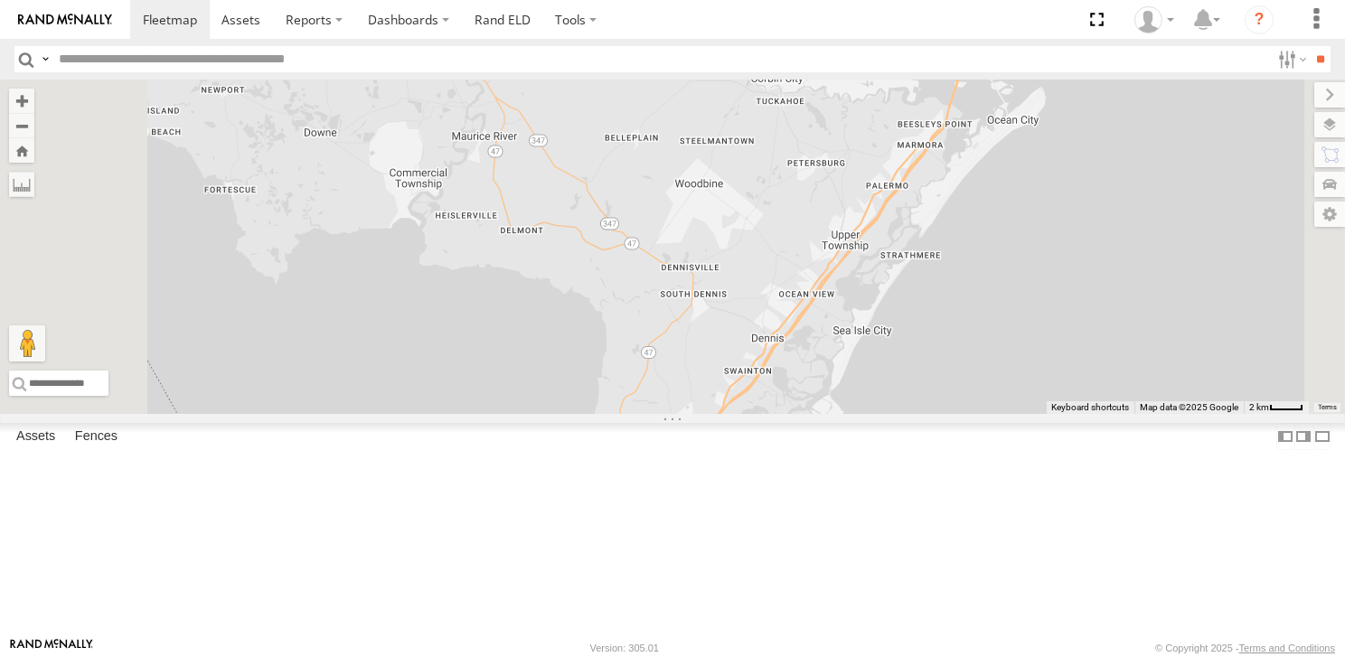
drag, startPoint x: 899, startPoint y: 500, endPoint x: 900, endPoint y: 536, distance: 36.2
click at [900, 414] on div "245048 Charles 468332 Stanley 54782 Hino" at bounding box center [672, 247] width 1345 height 334
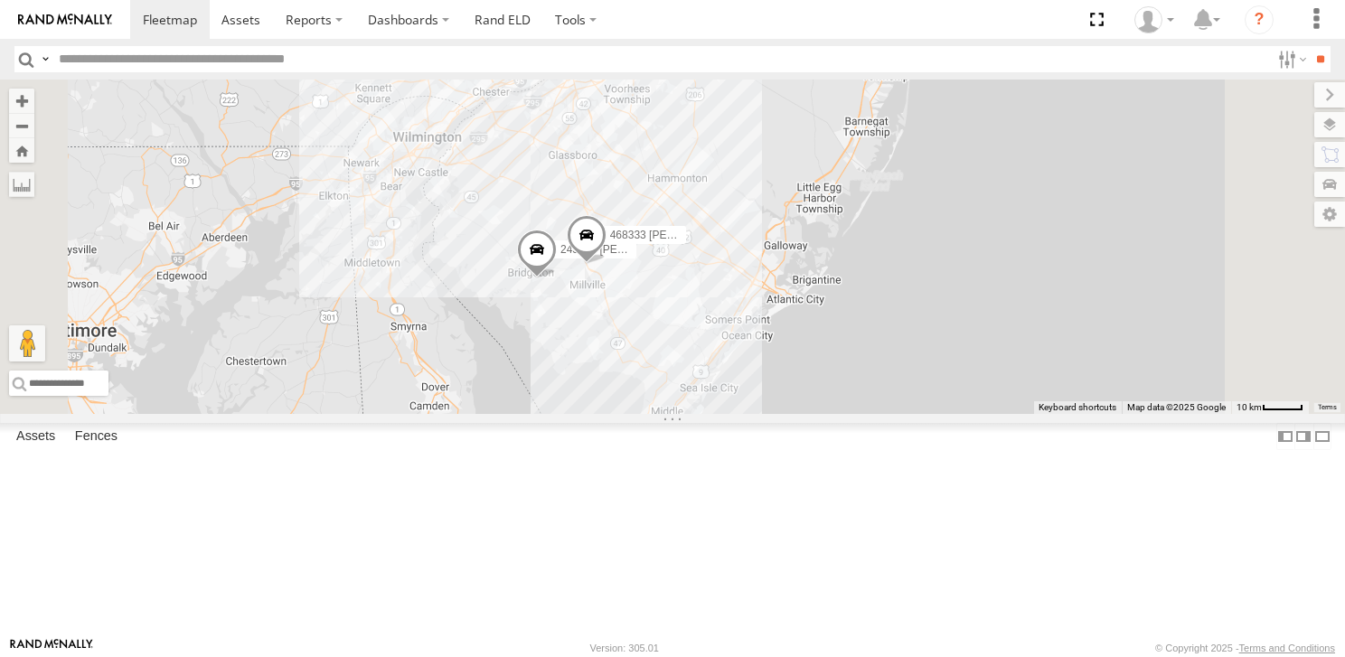
click at [557, 278] on span at bounding box center [537, 254] width 40 height 49
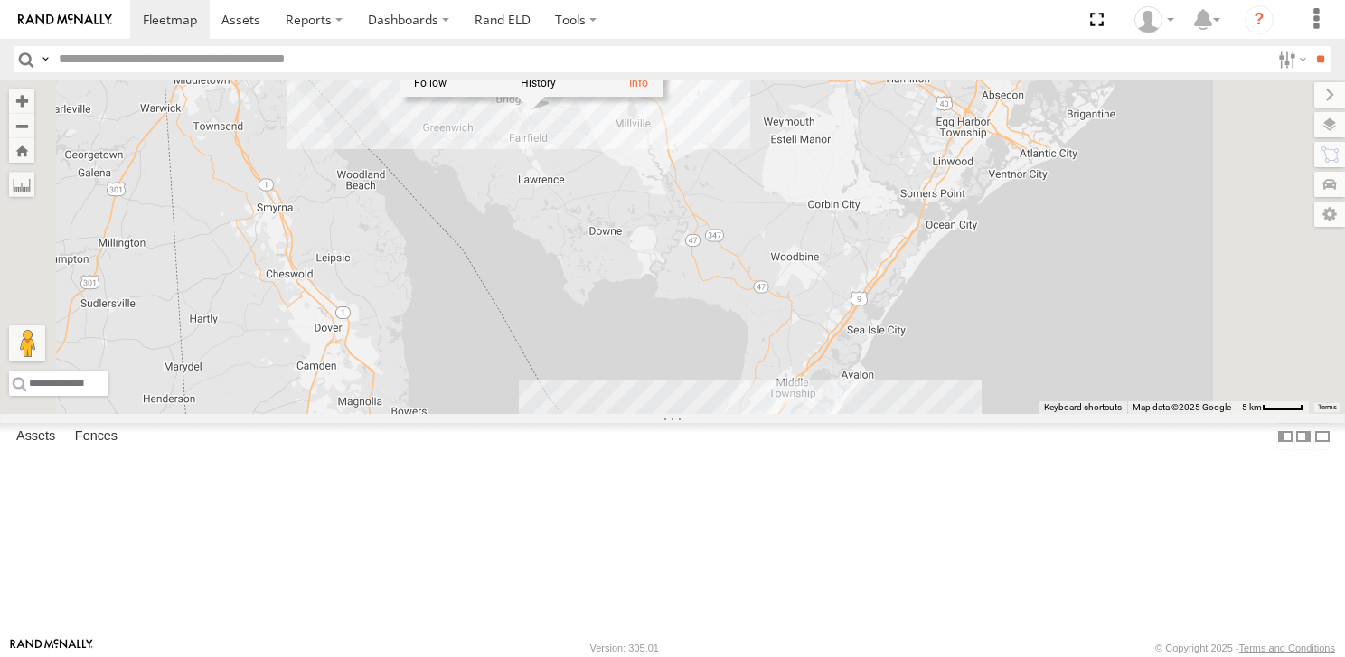
drag, startPoint x: 752, startPoint y: 419, endPoint x: 769, endPoint y: 327, distance: 93.8
click at [769, 328] on div "245048 Charles 468332 Stanley 54782 Hino 245047 Shawn 468333 Lee 245047 Shawn A…" at bounding box center [672, 247] width 1345 height 334
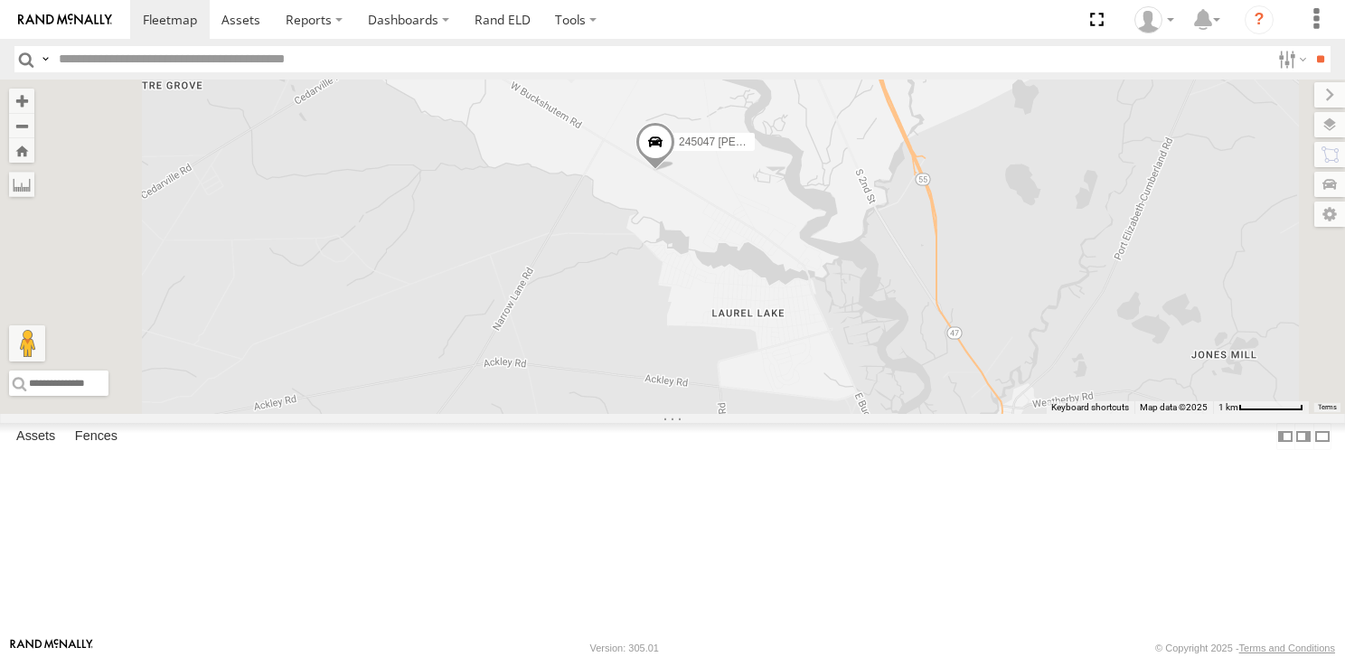
drag, startPoint x: 861, startPoint y: 254, endPoint x: 821, endPoint y: 476, distance: 225.9
click at [821, 414] on div "54782 Hino 245047 Shawn 468333 Lee" at bounding box center [672, 247] width 1345 height 334
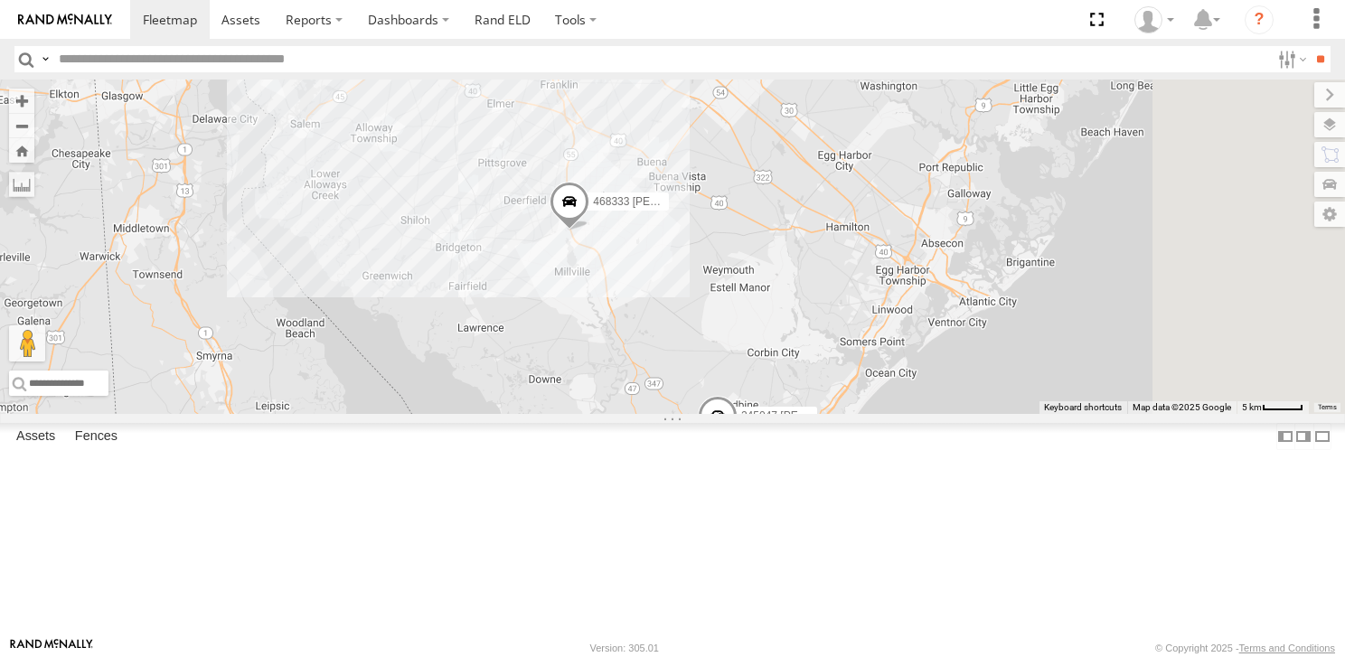
click at [589, 231] on span at bounding box center [570, 207] width 40 height 49
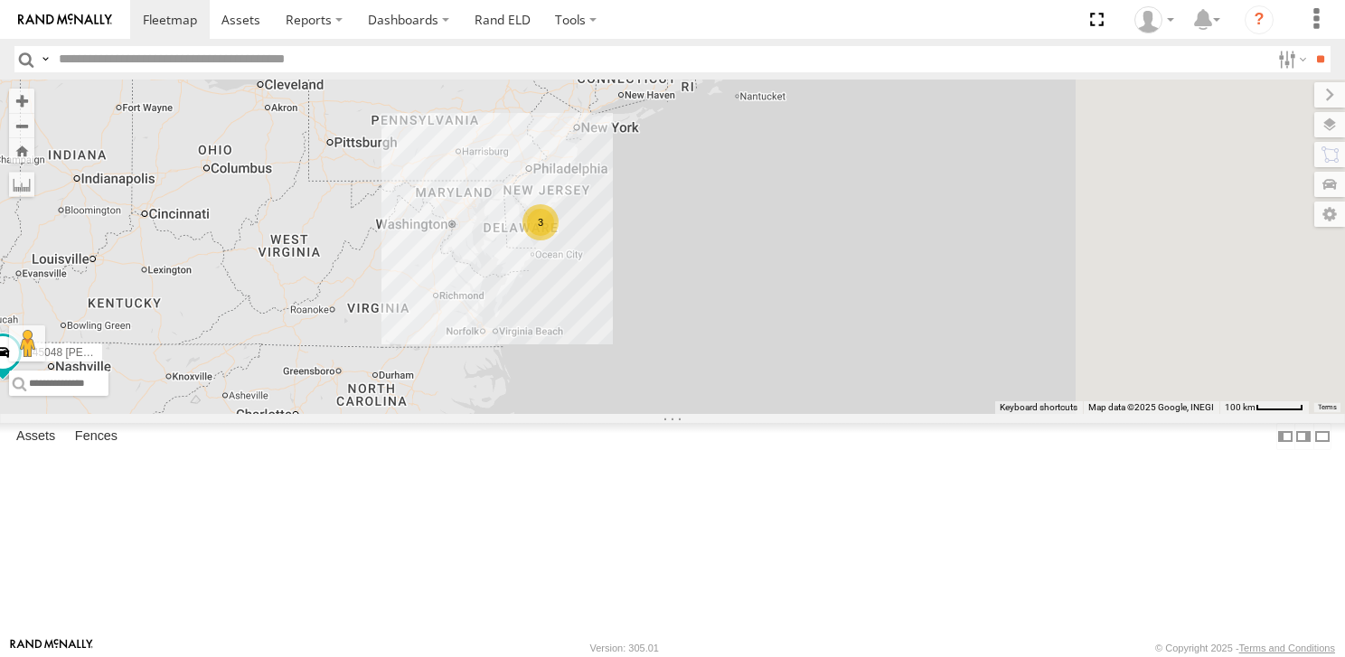
drag, startPoint x: 955, startPoint y: 381, endPoint x: 736, endPoint y: 375, distance: 218.8
click at [683, 354] on div "245048 Charles 2 3 468332 Stanley" at bounding box center [672, 247] width 1345 height 334
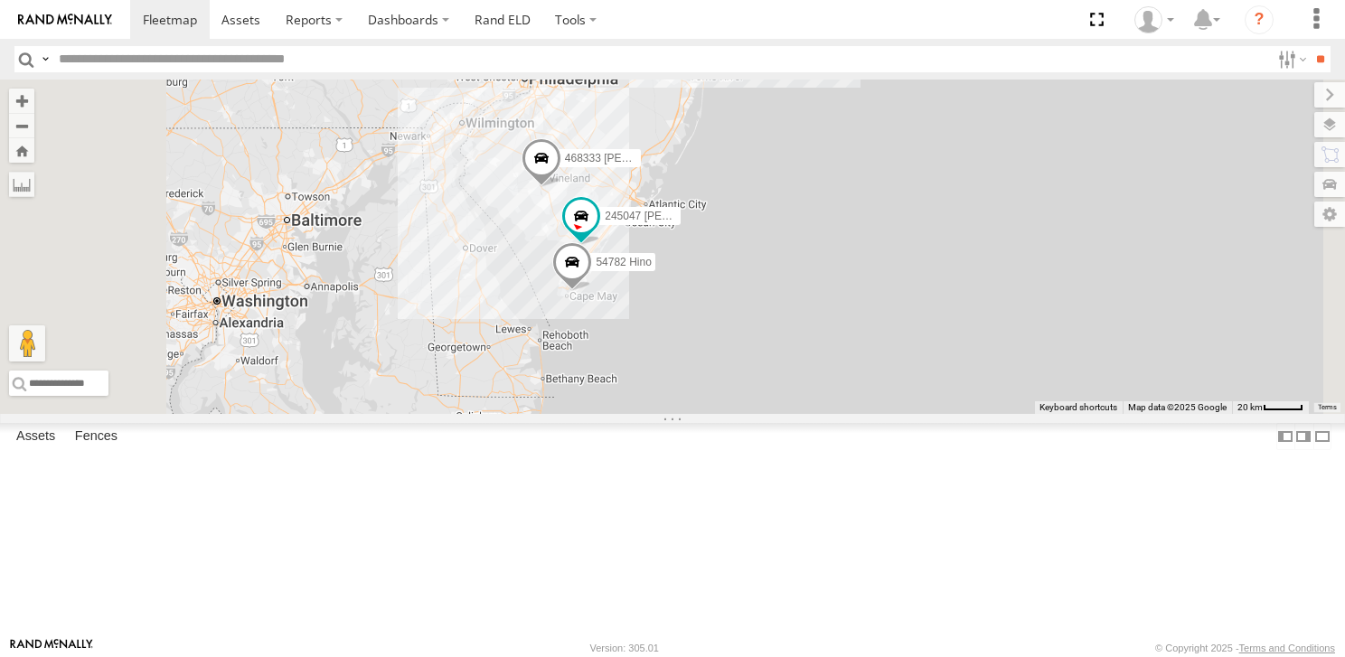
drag, startPoint x: 825, startPoint y: 306, endPoint x: 774, endPoint y: 522, distance: 221.2
click at [774, 414] on div "245048 Charles 468332 Stanley 54782 Hino 245047 Shawn 468333 Lee" at bounding box center [672, 247] width 1345 height 334
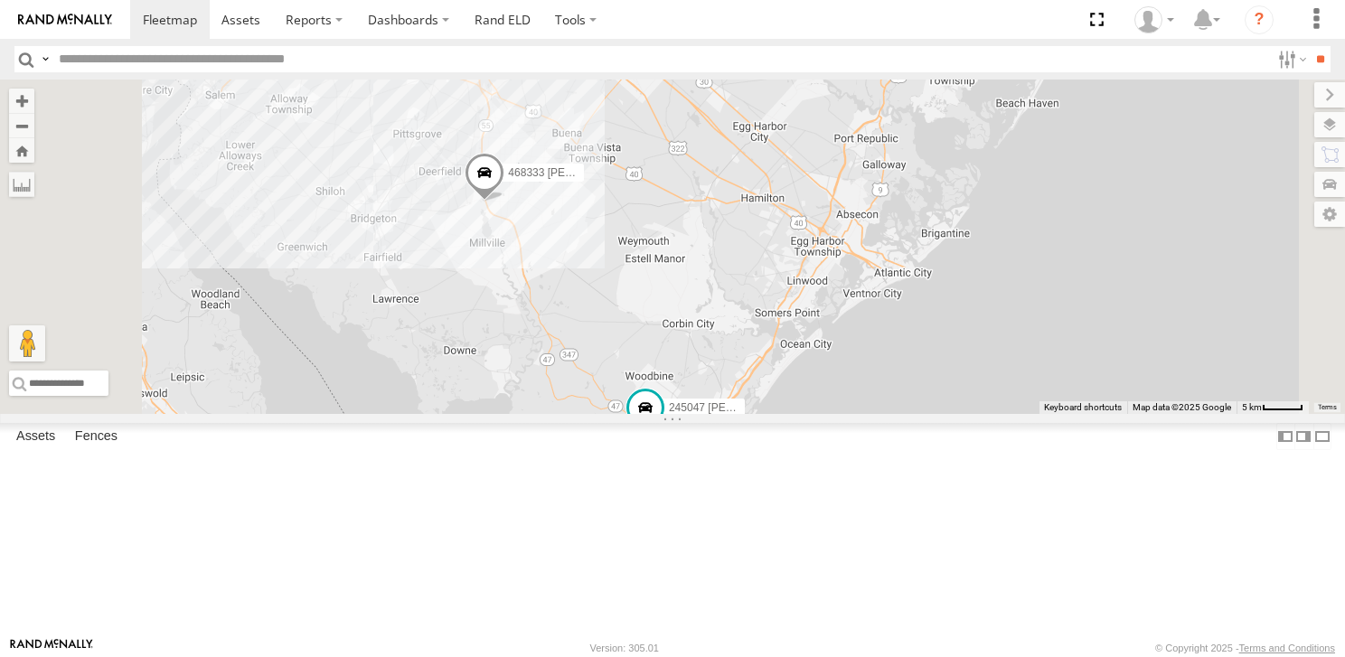
drag, startPoint x: 723, startPoint y: 208, endPoint x: 709, endPoint y: 426, distance: 218.3
click at [709, 414] on div "245048 Charles 468332 Stanley 54782 Hino 245047 Shawn 468333 Lee" at bounding box center [672, 247] width 1345 height 334
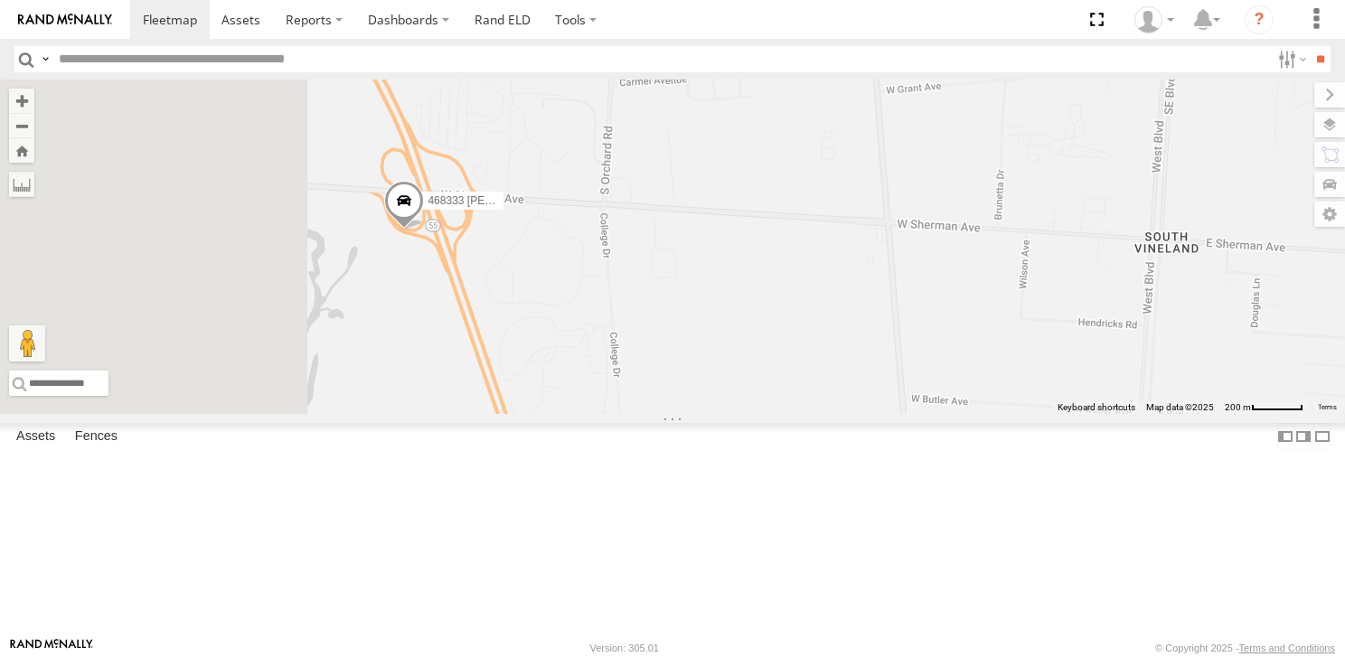
drag, startPoint x: 636, startPoint y: 459, endPoint x: 1027, endPoint y: 408, distance: 393.9
click at [1027, 408] on div "245048 Charles 468332 Stanley 54782 Hino 245047 Shawn 468333 Lee" at bounding box center [672, 247] width 1345 height 334
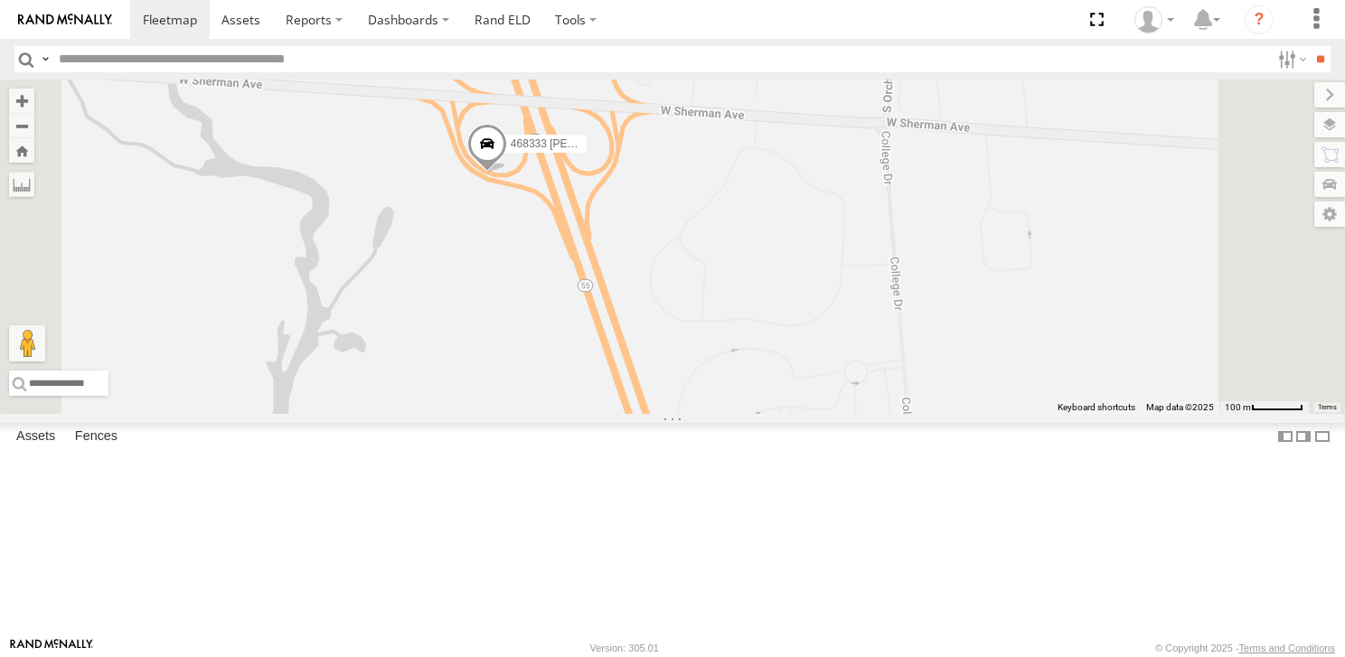
click at [507, 173] on span at bounding box center [487, 148] width 40 height 49
